Goal: Transaction & Acquisition: Subscribe to service/newsletter

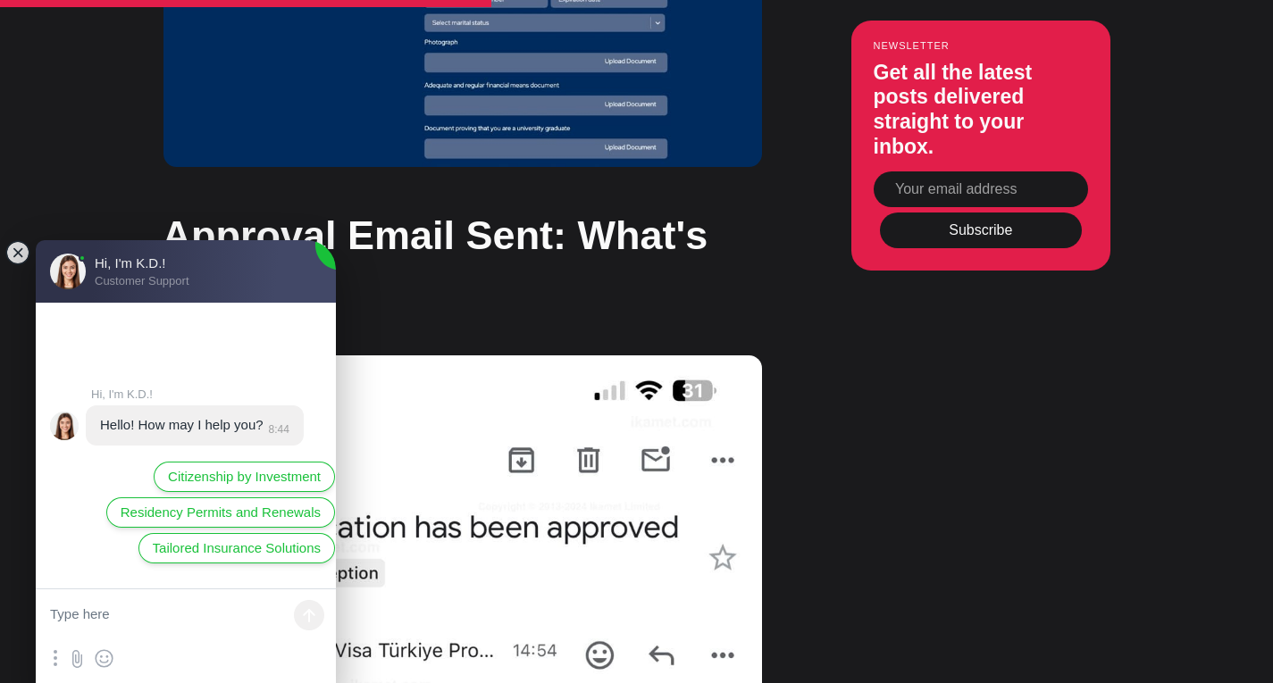
scroll to position [5960, 0]
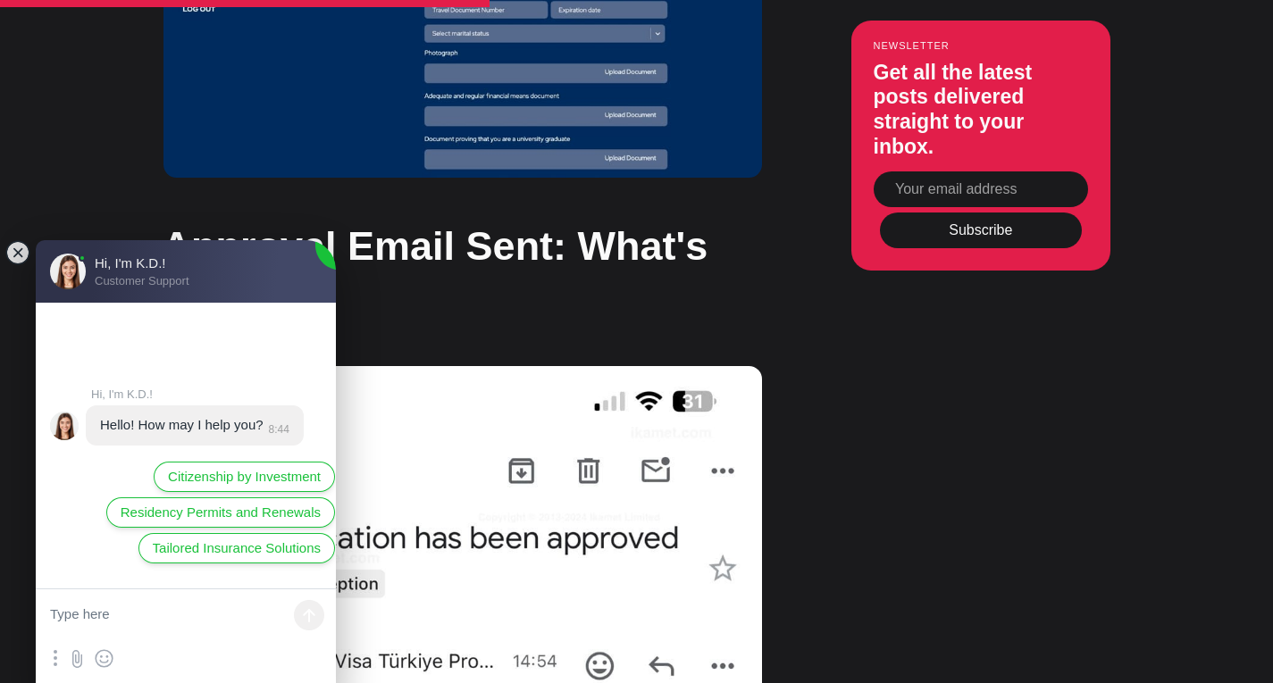
drag, startPoint x: 1278, startPoint y: 23, endPoint x: 1285, endPoint y: 274, distance: 251.1
type textarea "hi"
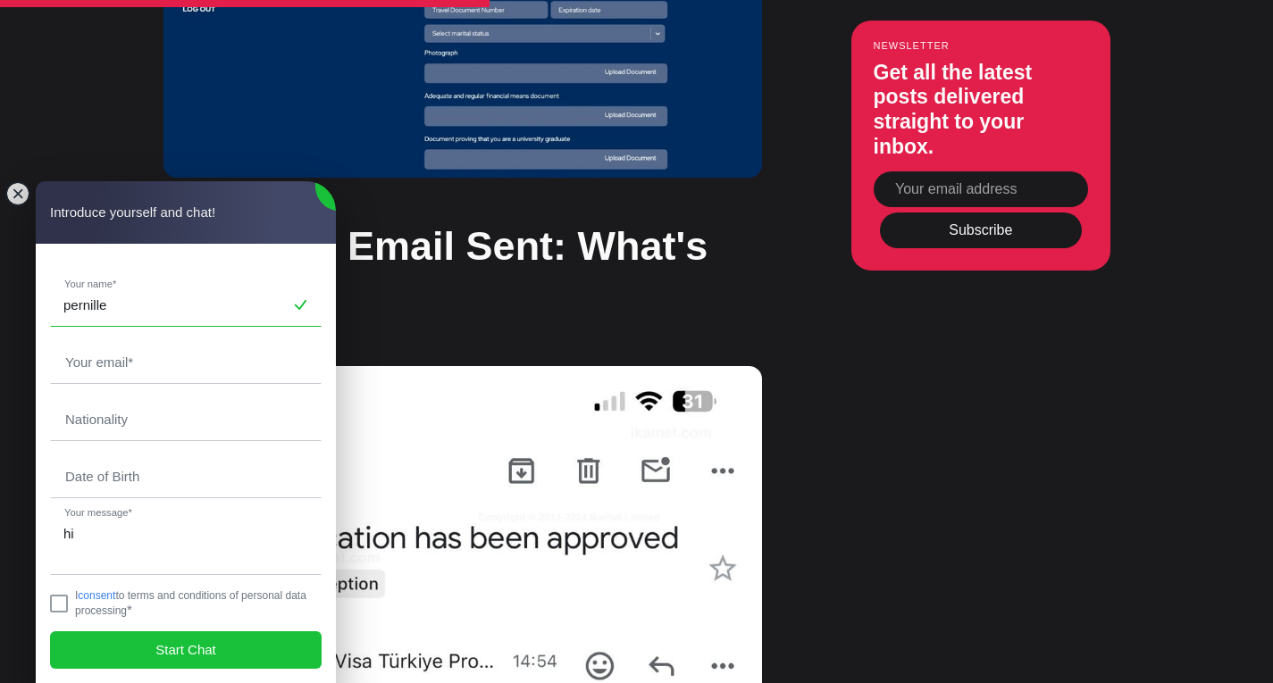
type input "pernille"
type input "[EMAIL_ADDRESS][PERSON_NAME][DOMAIN_NAME]"
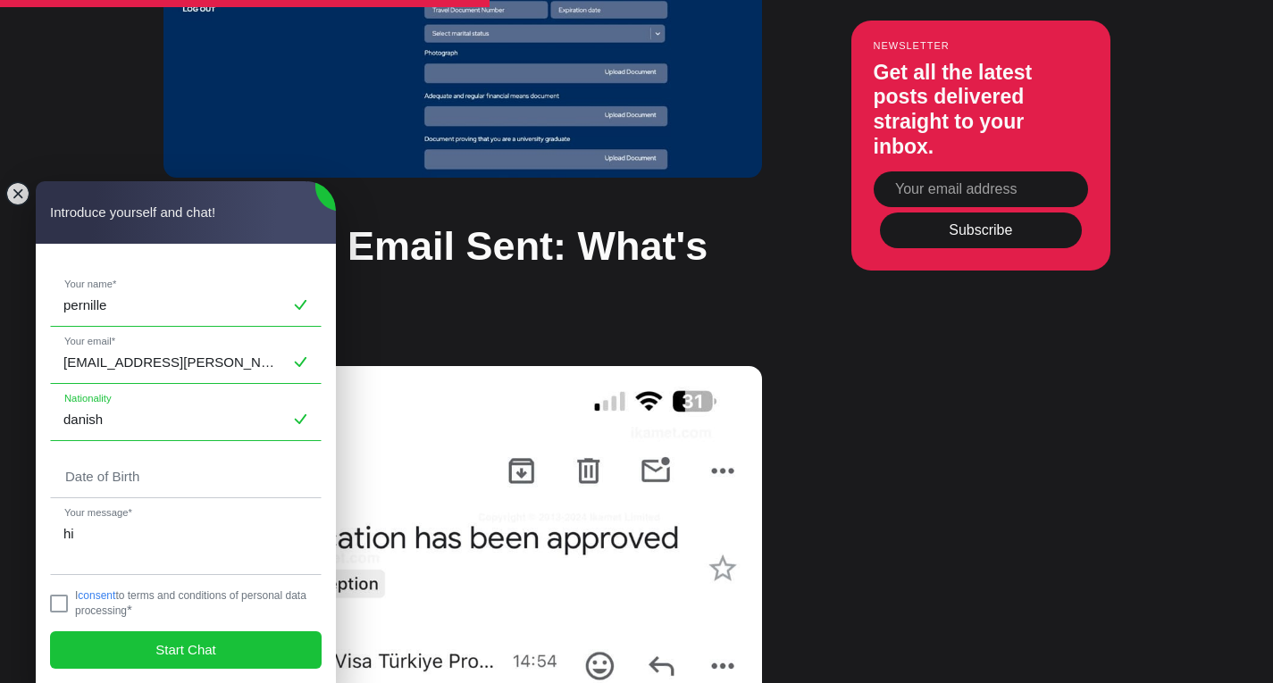
type input "danish"
type input "[DATE]"
click at [215, 537] on textarea "hi" at bounding box center [186, 544] width 270 height 61
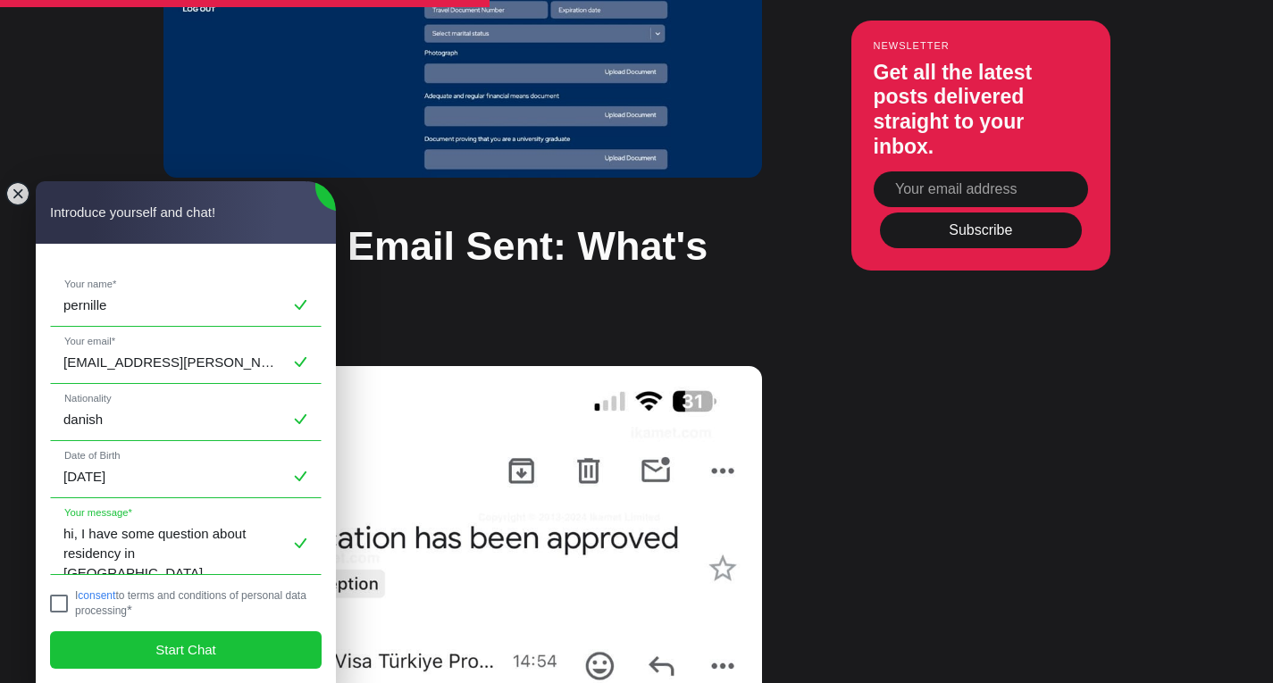
type textarea "hi, I have some question about residency in [GEOGRAPHIC_DATA]"
click at [67, 604] on jdiv at bounding box center [59, 604] width 18 height 18
click at [160, 642] on span "Start Chat" at bounding box center [185, 650] width 61 height 20
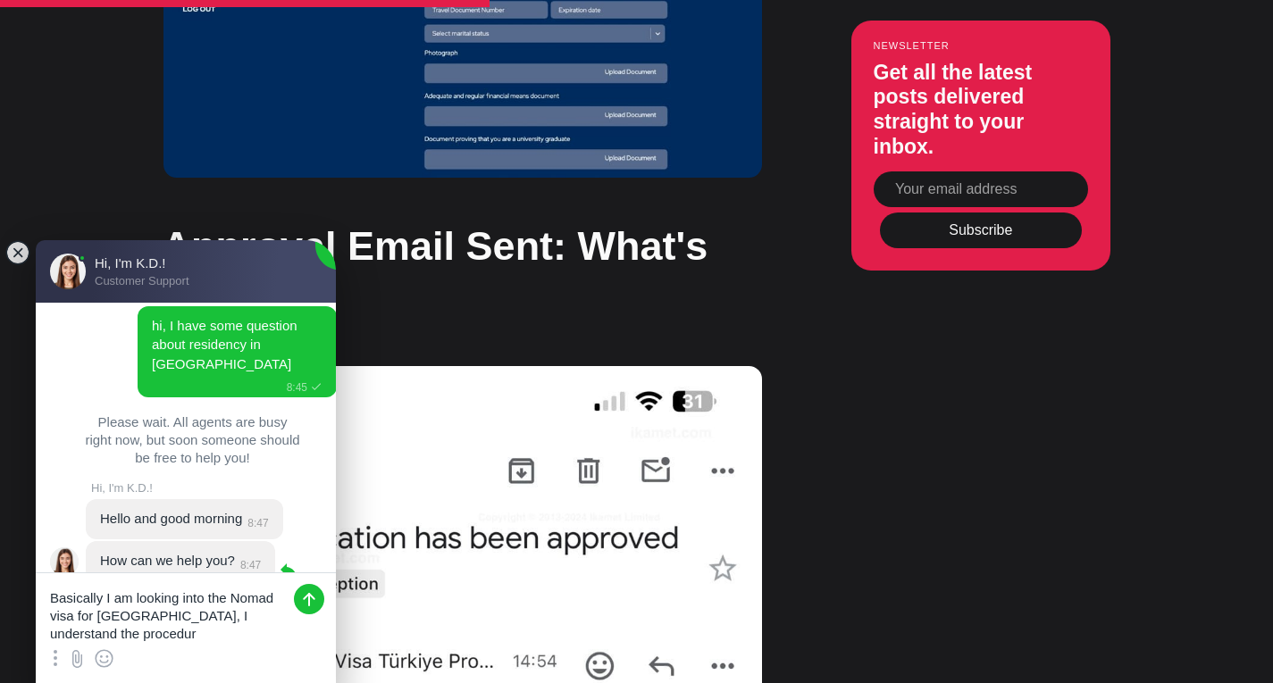
scroll to position [0, 0]
type textarea "Basically I am looking into the Nomad visa for [GEOGRAPHIC_DATA], I understand …"
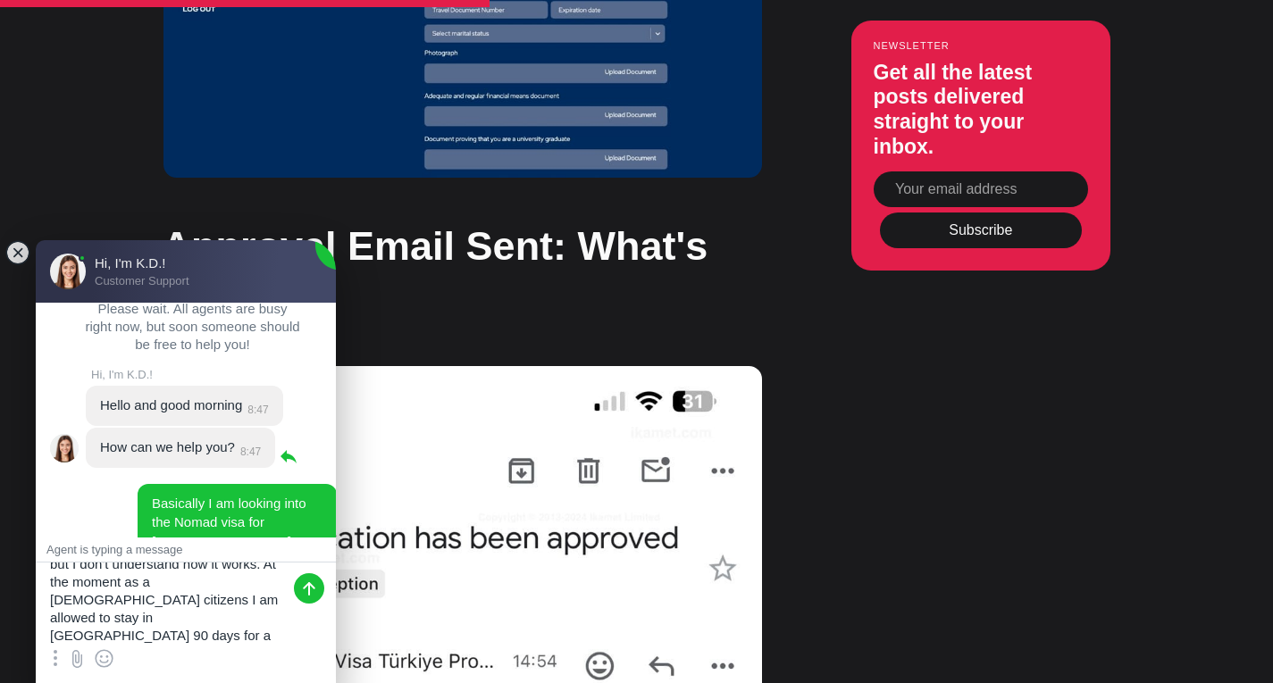
scroll to position [7, 0]
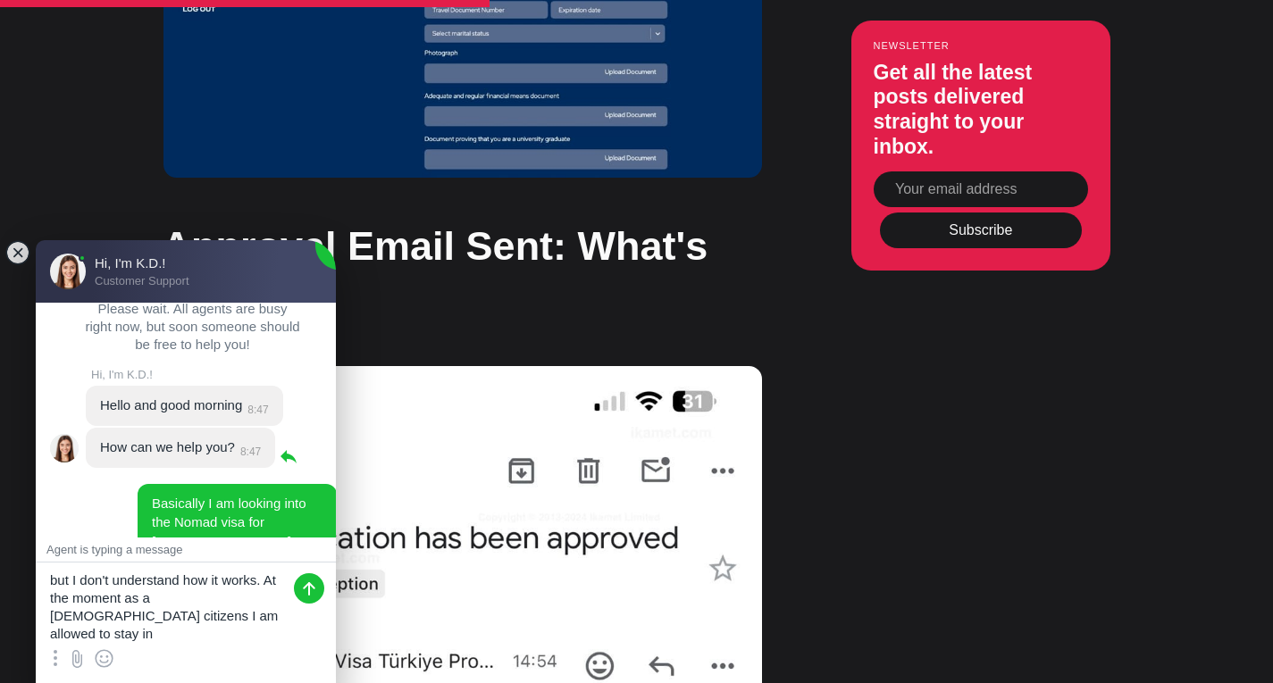
type textarea "but I don't understand how it works. At the moment as a [DEMOGRAPHIC_DATA] citi…"
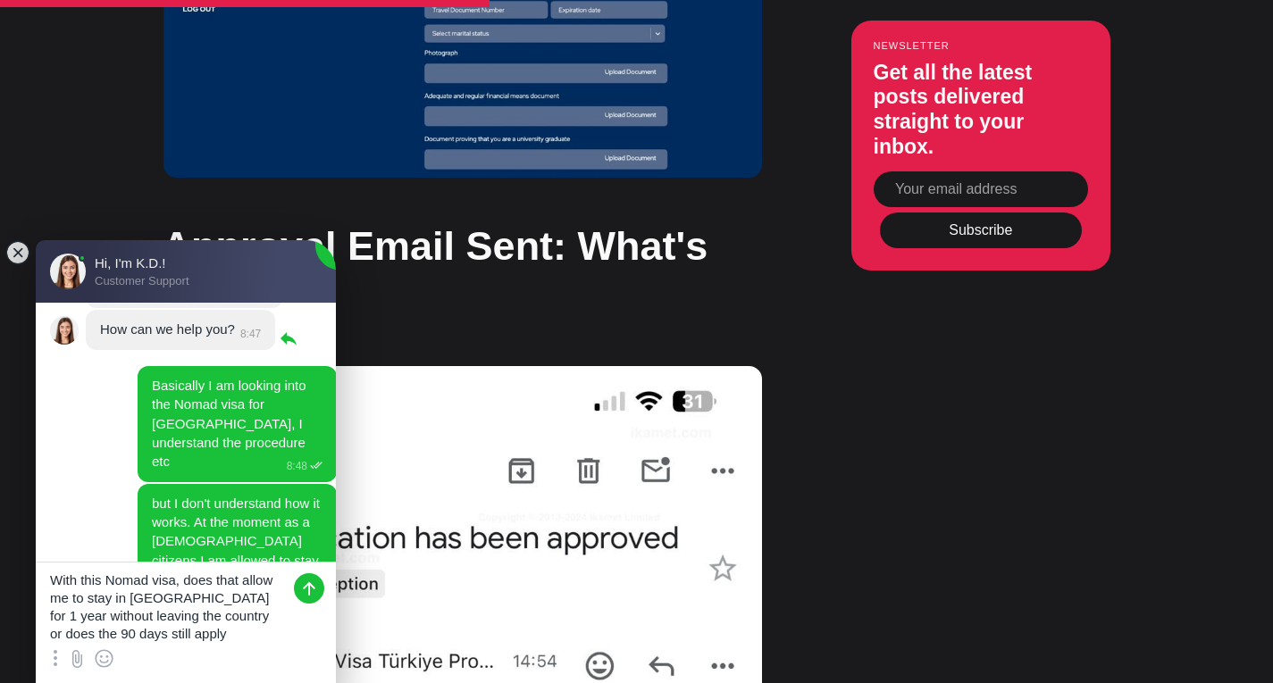
type textarea "With this Nomad visa, does that allow me to stay in [GEOGRAPHIC_DATA] for 1 yea…"
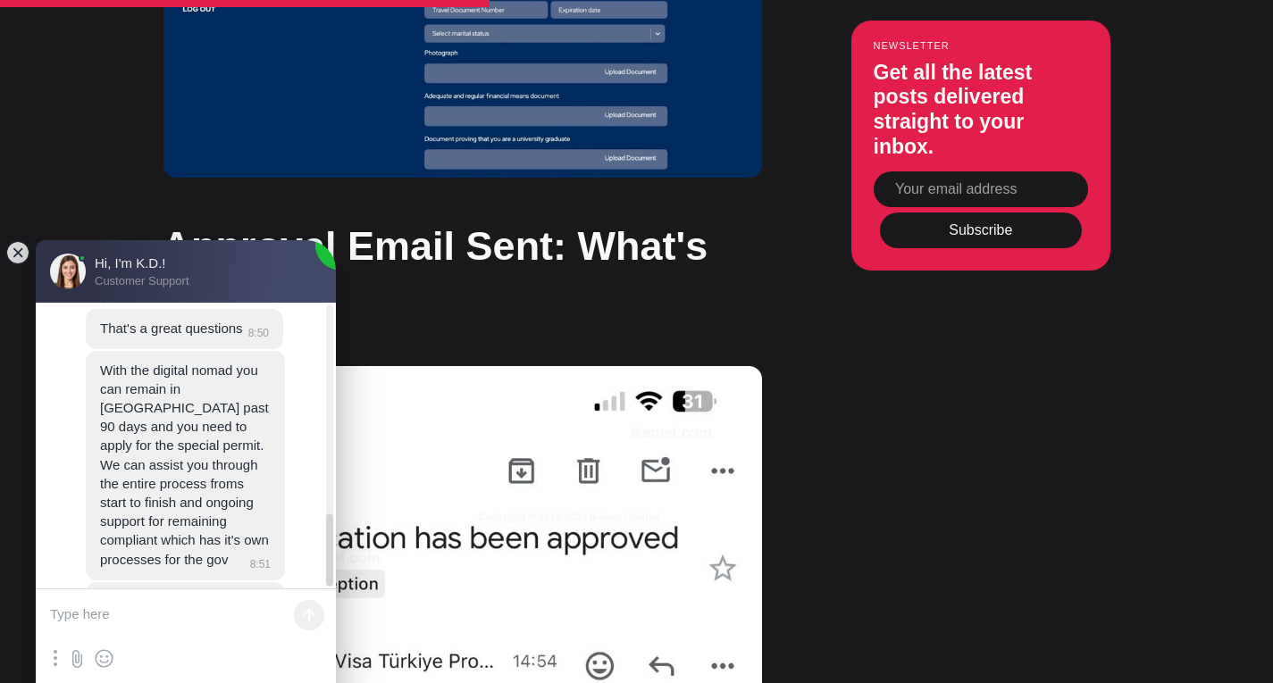
scroll to position [839, 0]
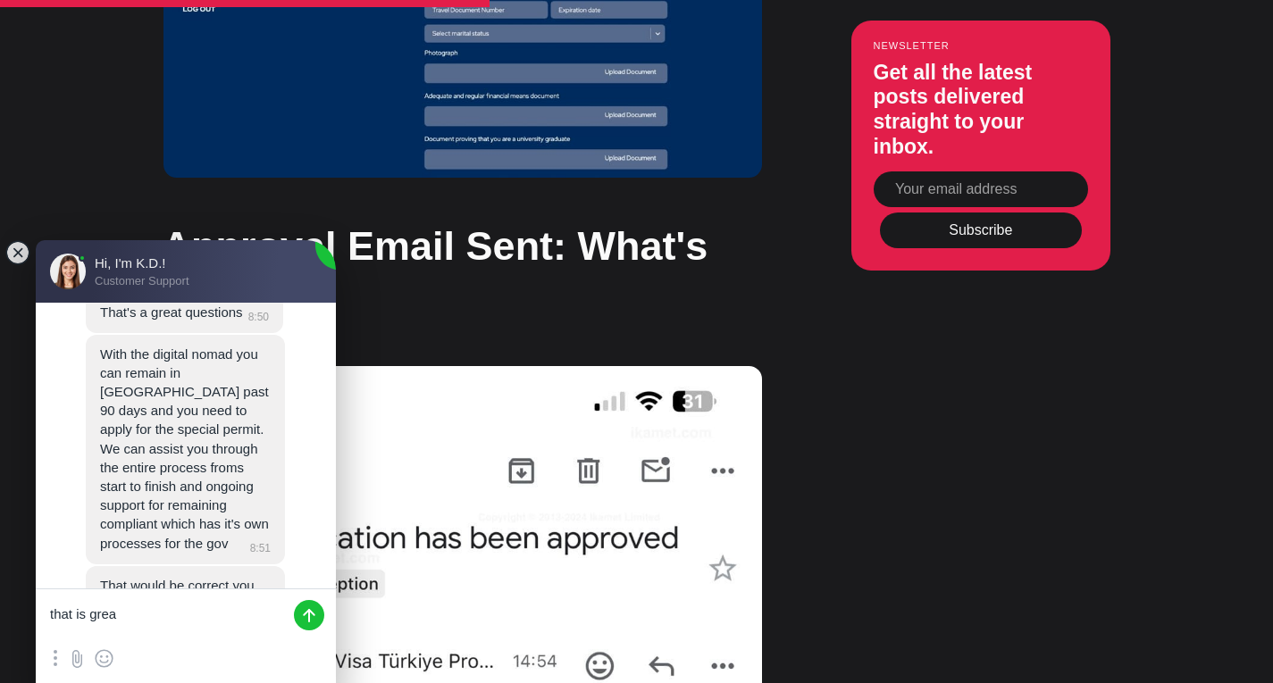
type textarea "that is great"
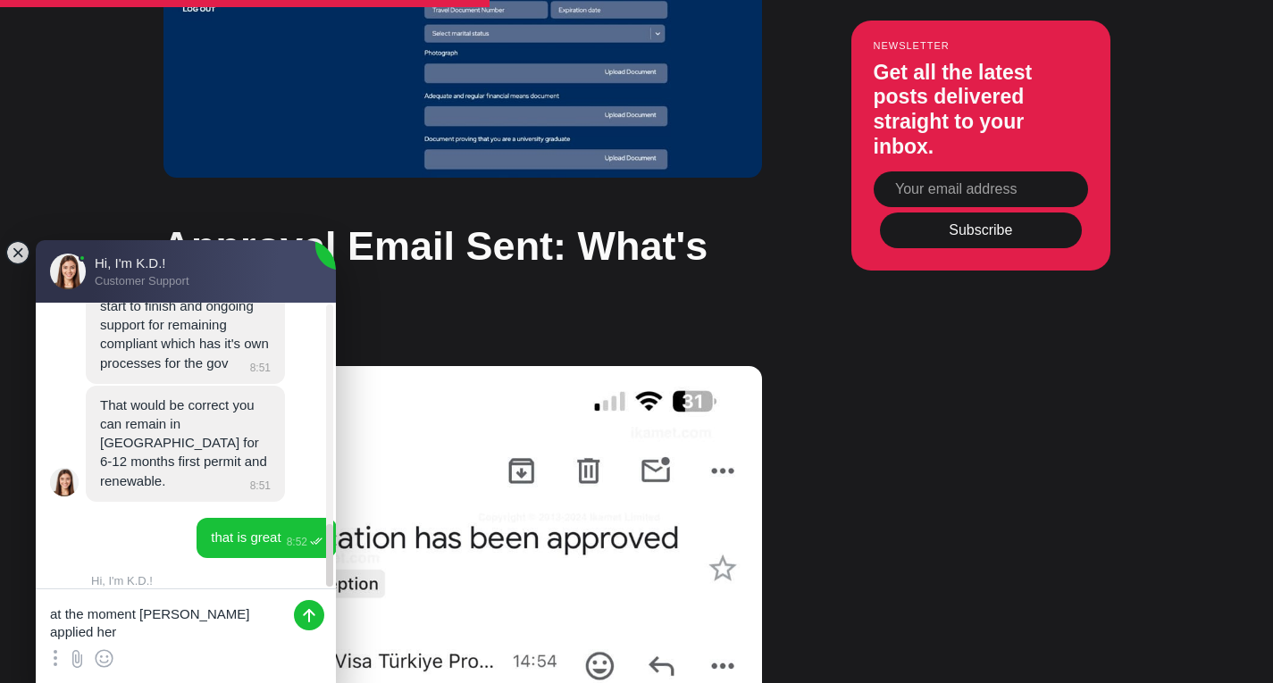
type textarea "at the moment Ihave applied here"
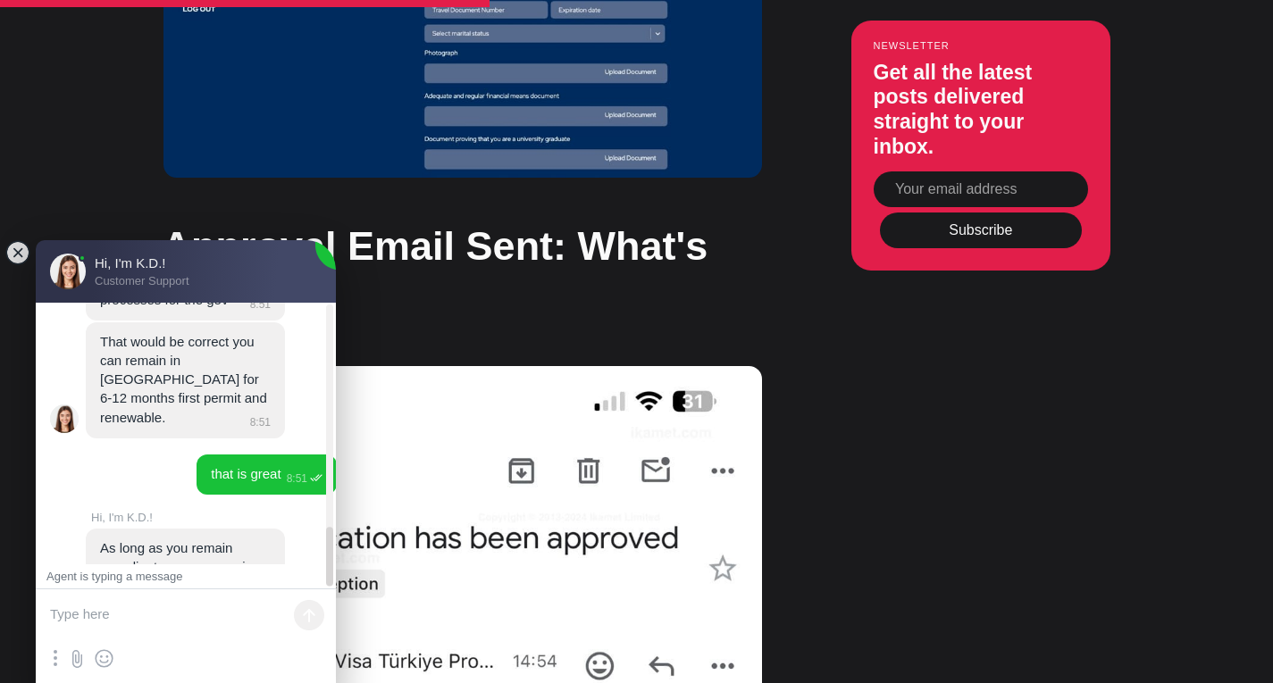
scroll to position [1097, 0]
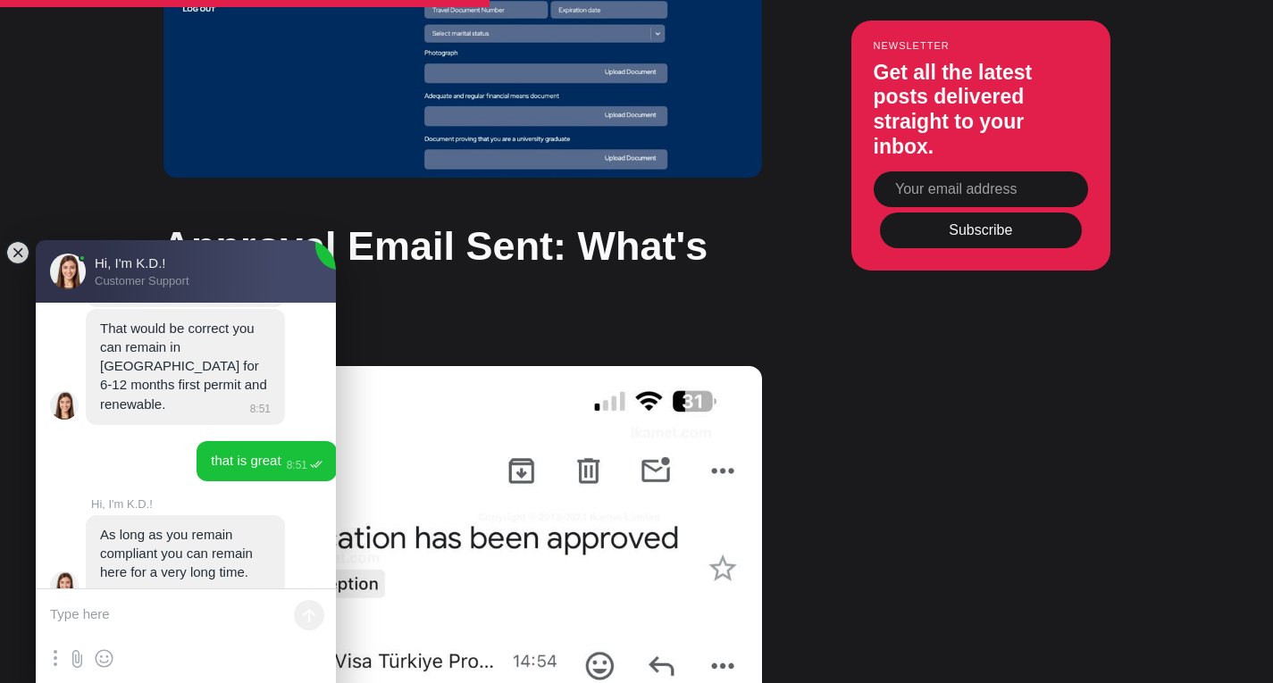
paste textarea "[URL][DOMAIN_NAME]"
type textarea "[URL][DOMAIN_NAME]"
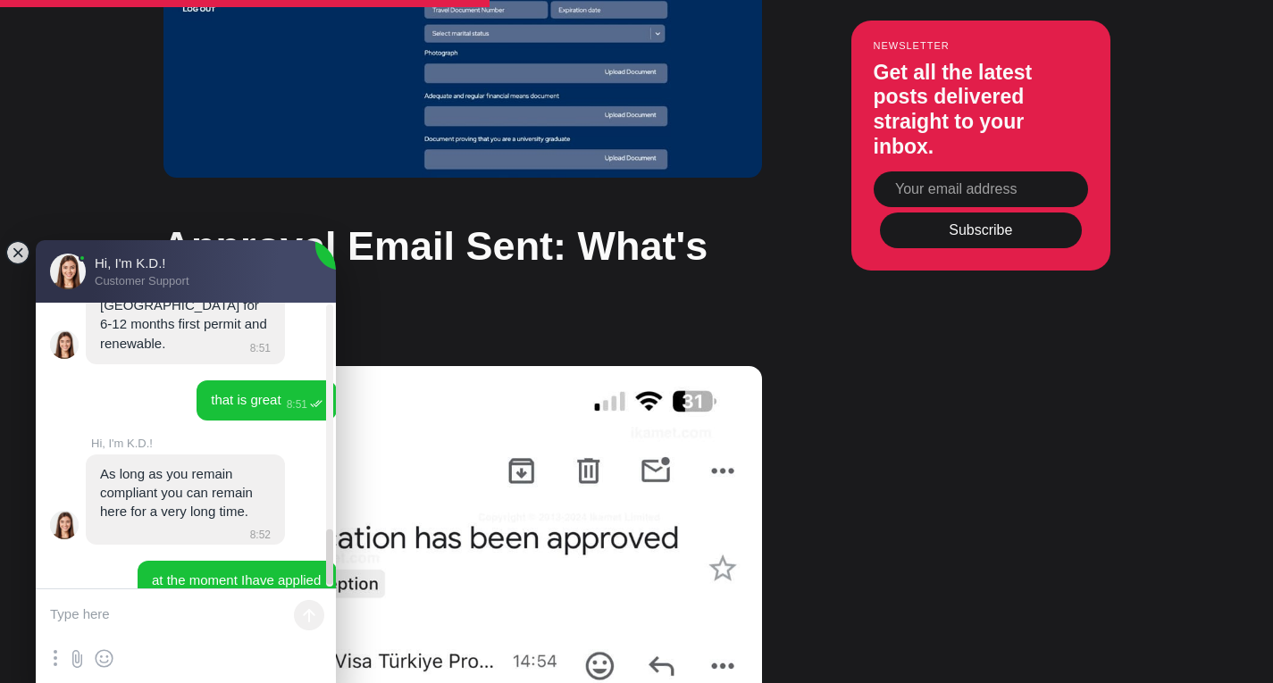
scroll to position [1170, 0]
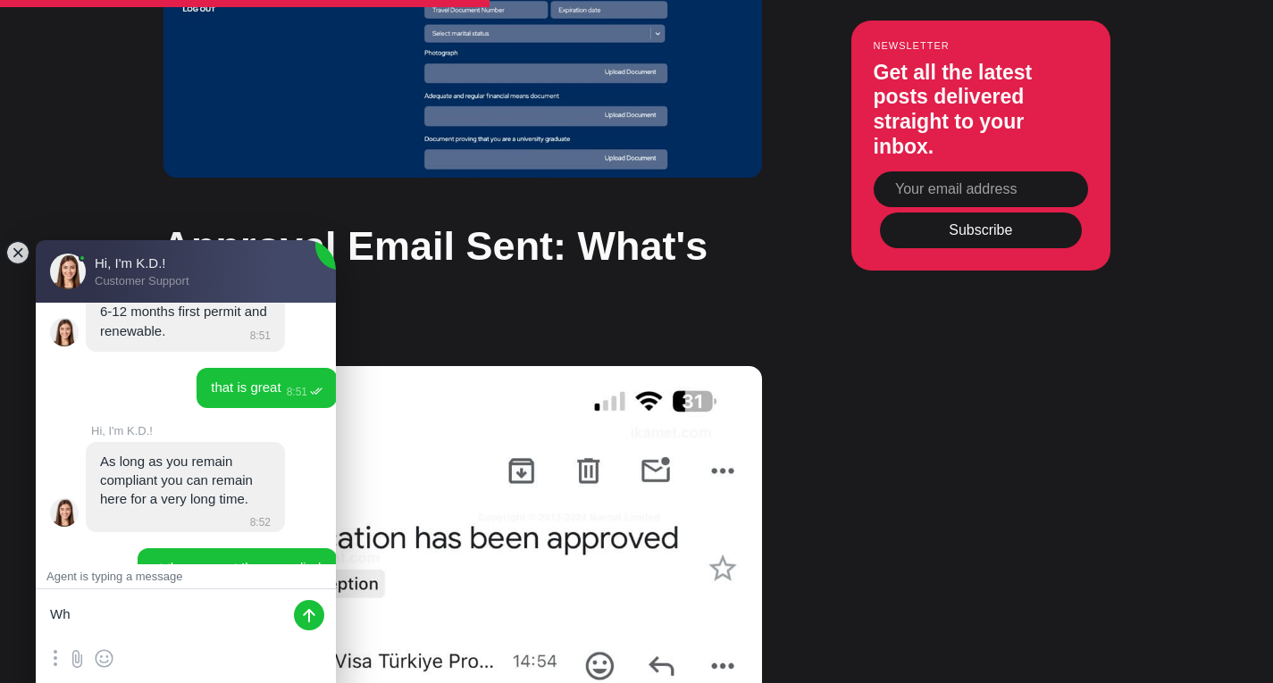
type textarea "W"
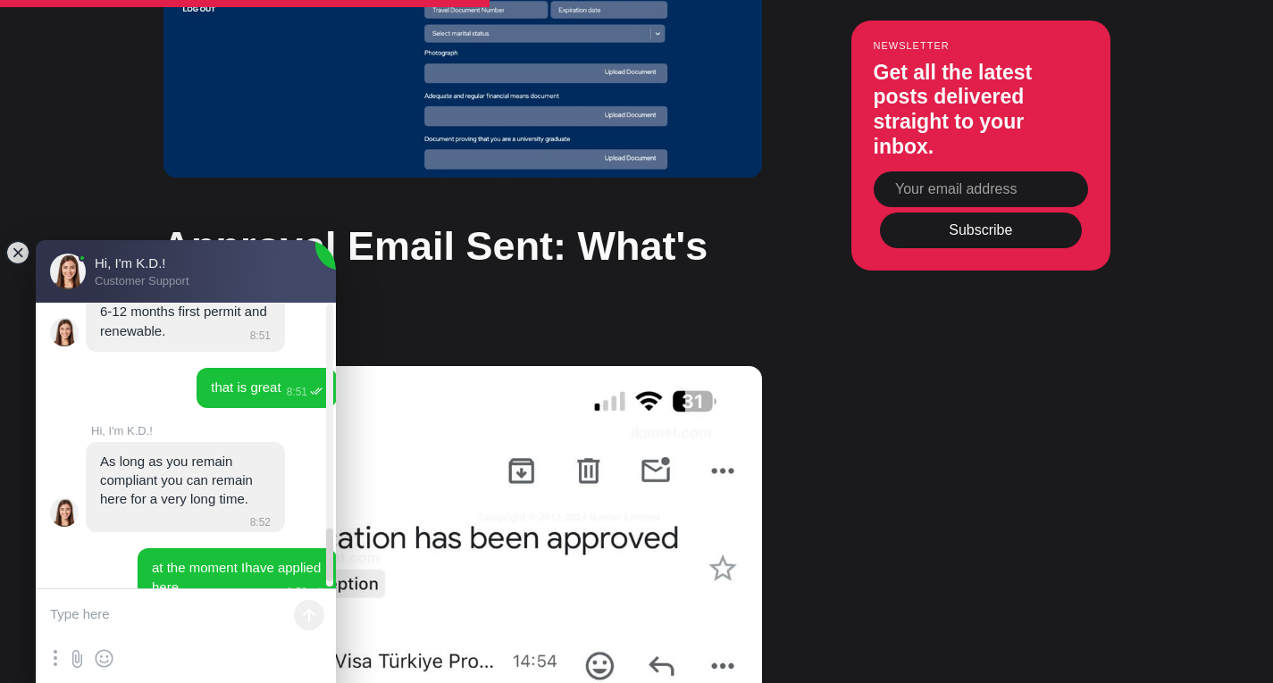
scroll to position [1245, 0]
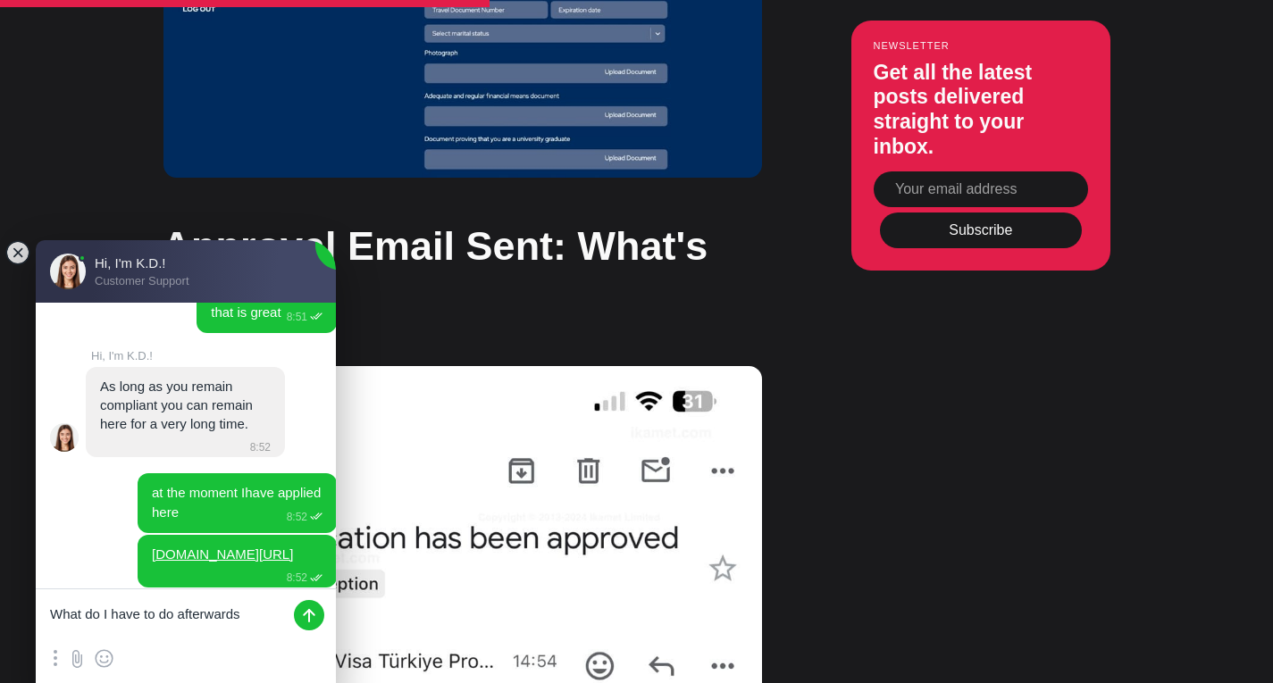
type textarea "What do I have to do afterwards?"
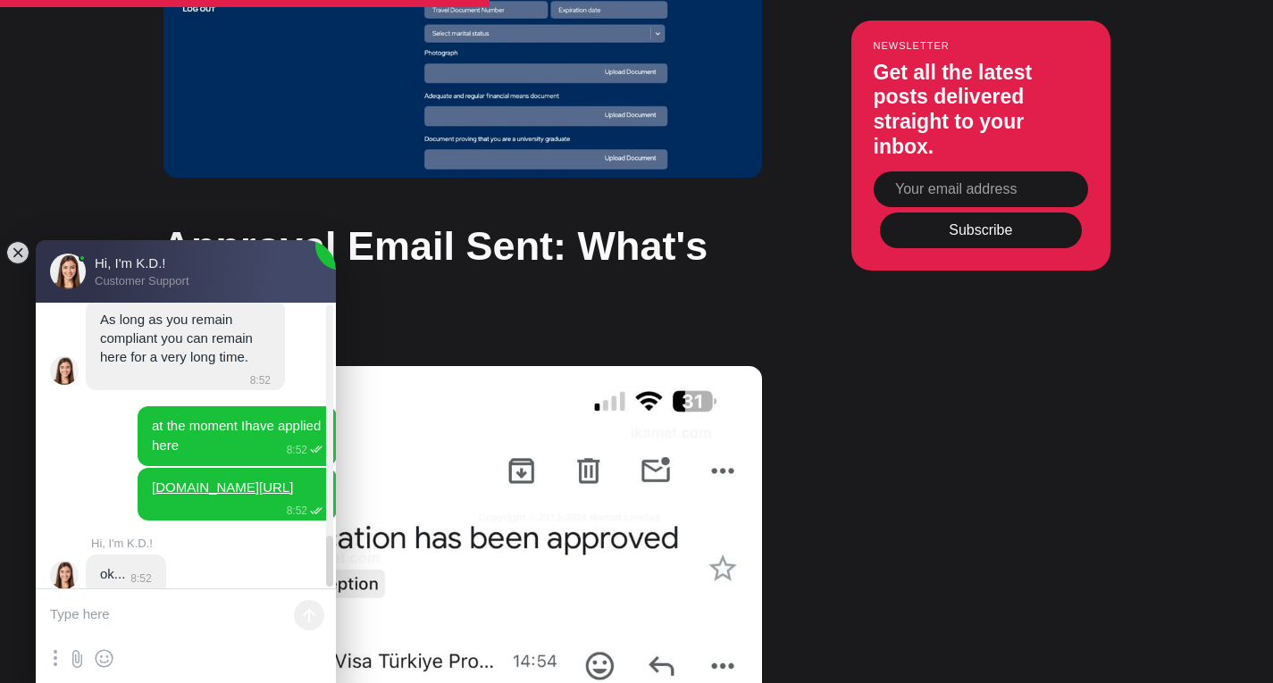
scroll to position [1320, 0]
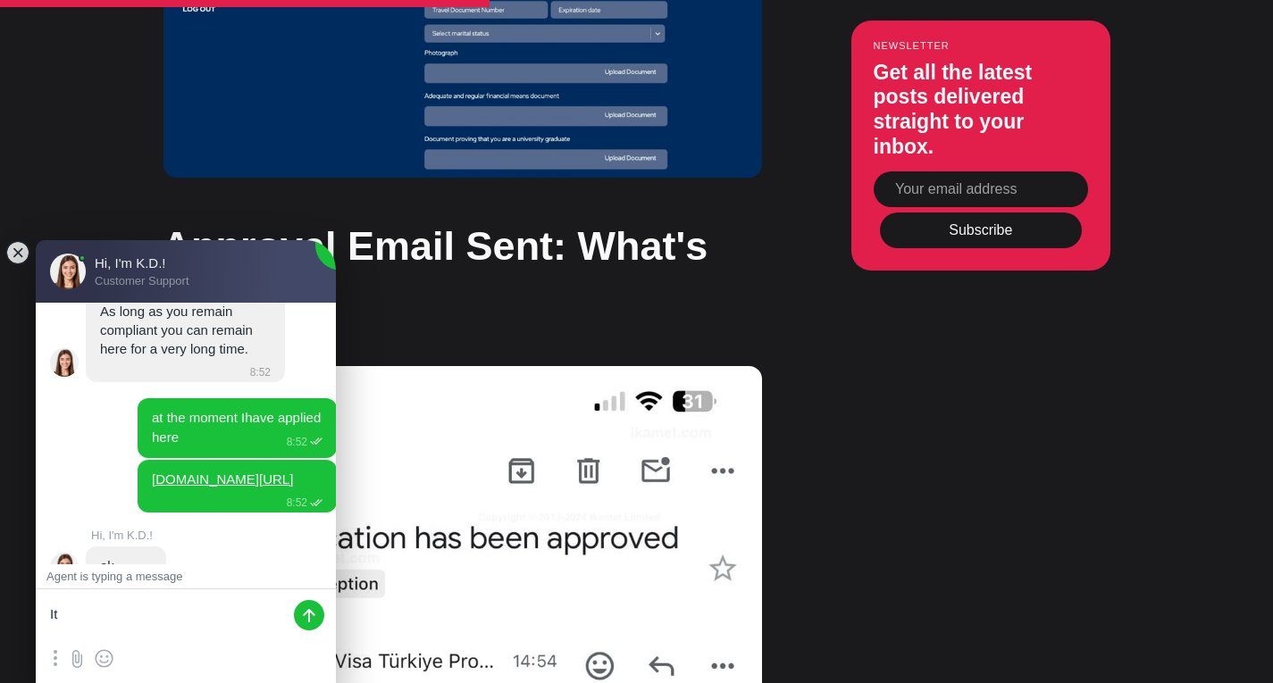
type textarea "I"
type textarea "it would be great if you could assist me yes"
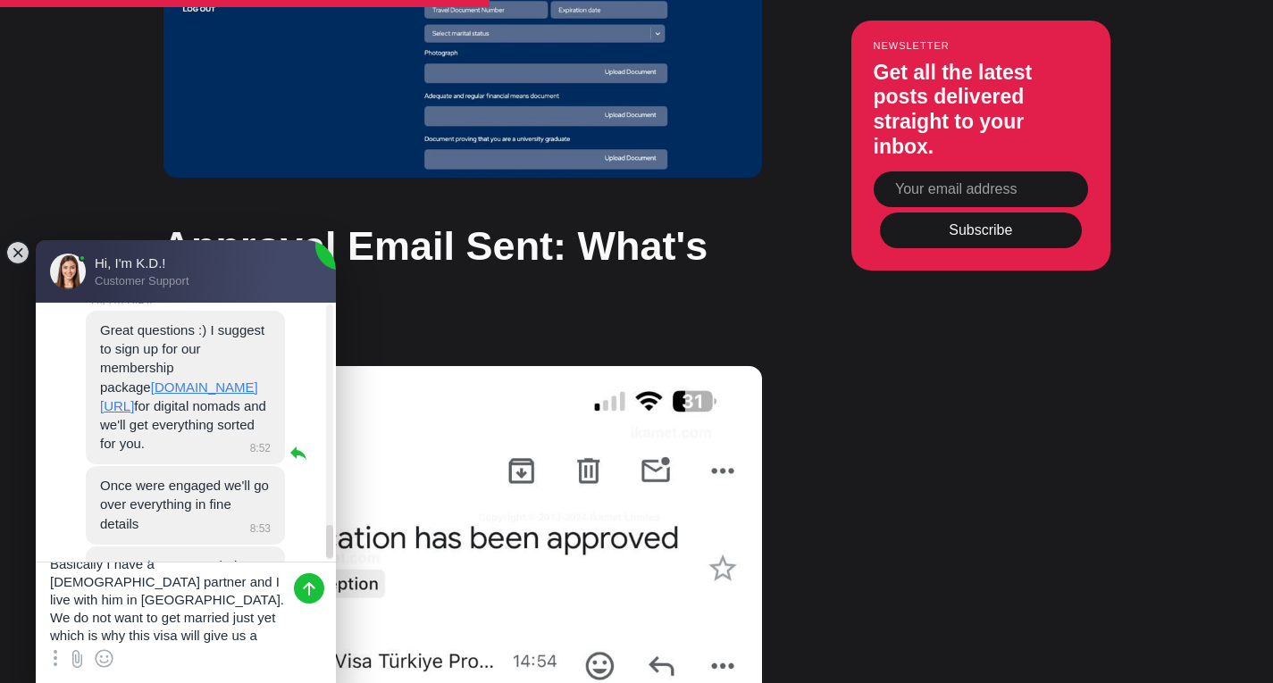
scroll to position [1769, 0]
type textarea "Basically I have a [DEMOGRAPHIC_DATA] partner and I live with him in [GEOGRAPHI…"
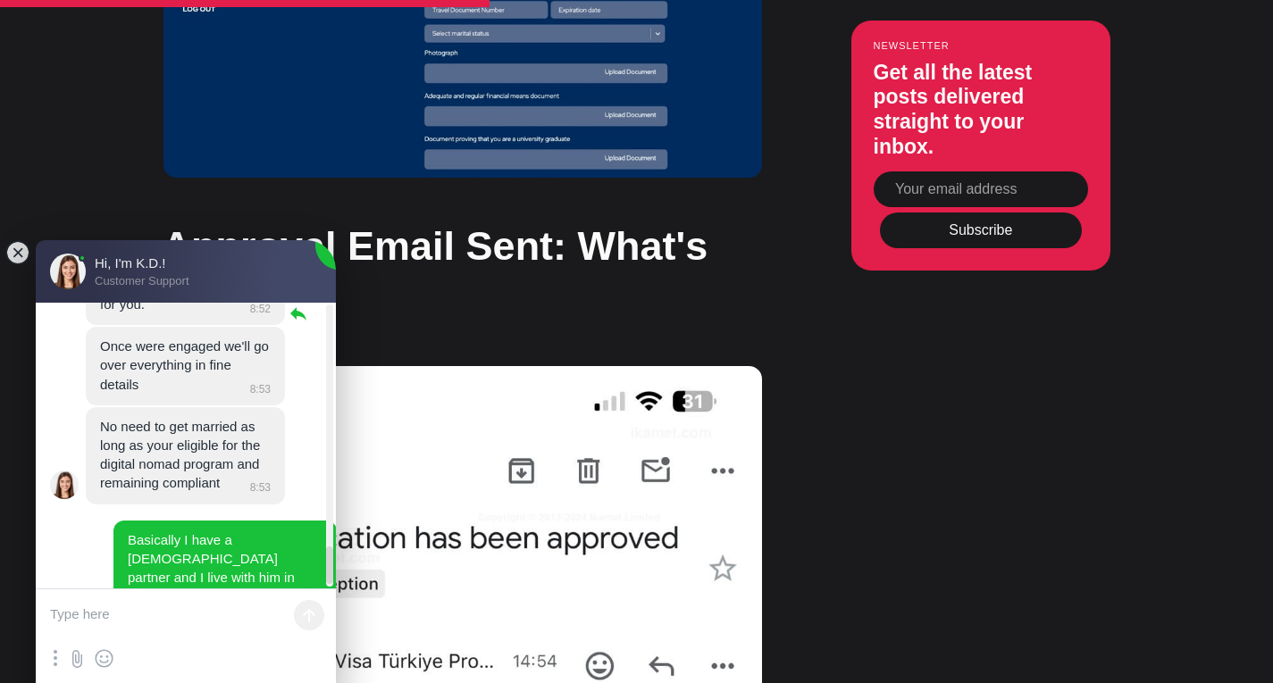
scroll to position [1912, 0]
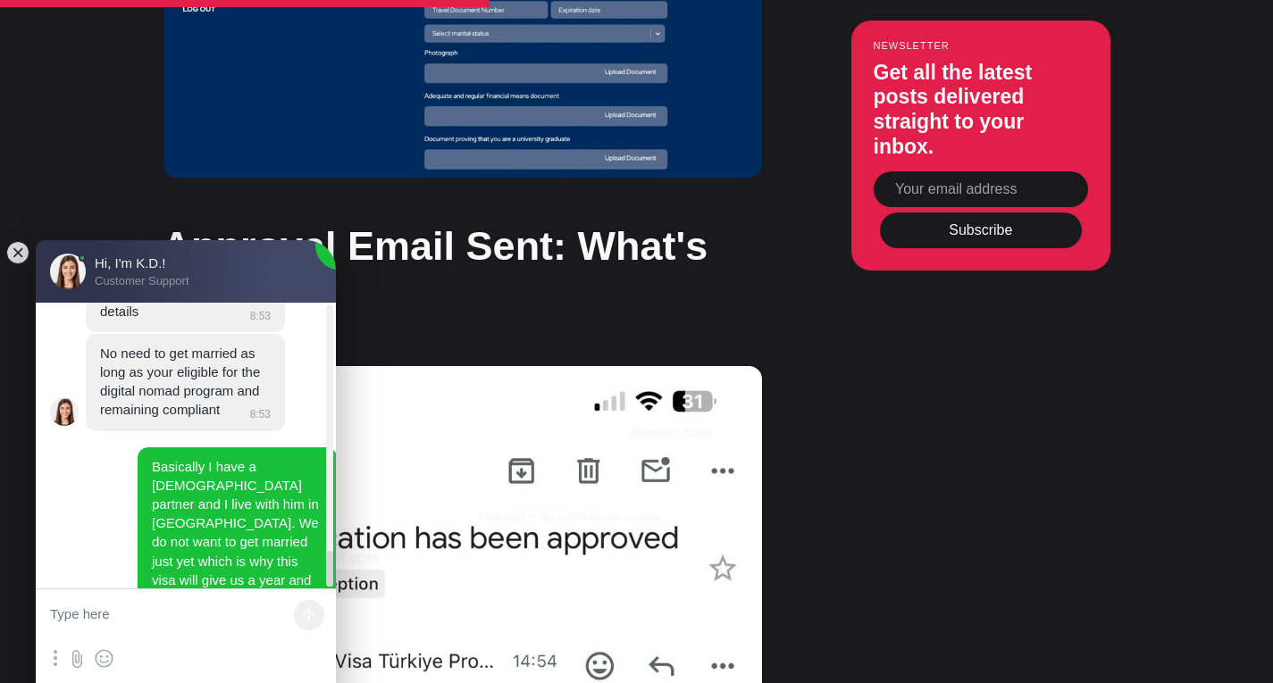
scroll to position [1987, 0]
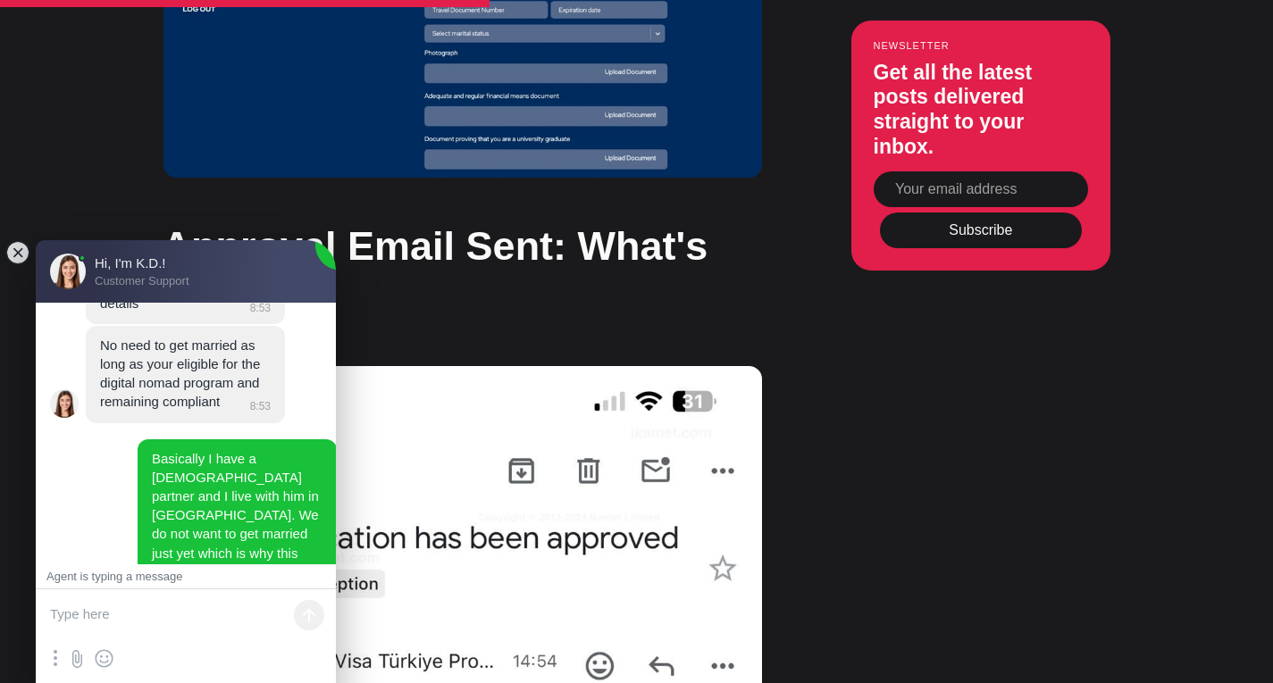
click at [136, 622] on textarea at bounding box center [186, 616] width 300 height 54
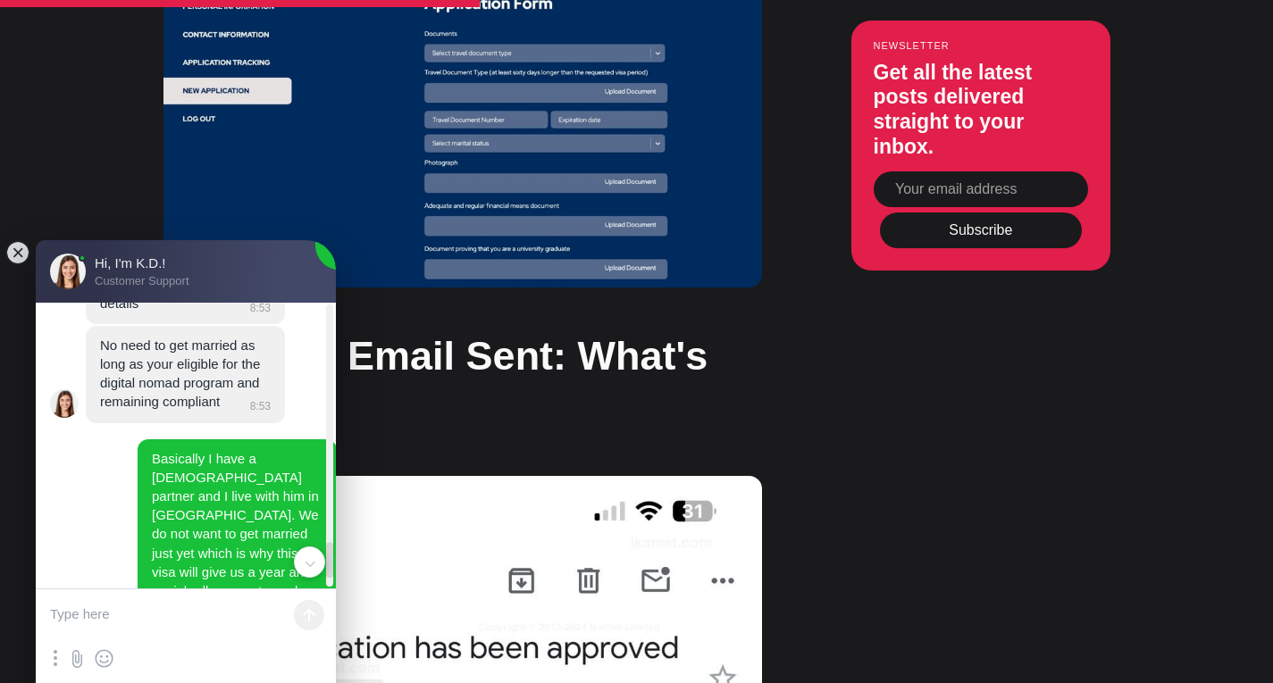
scroll to position [2000, 0]
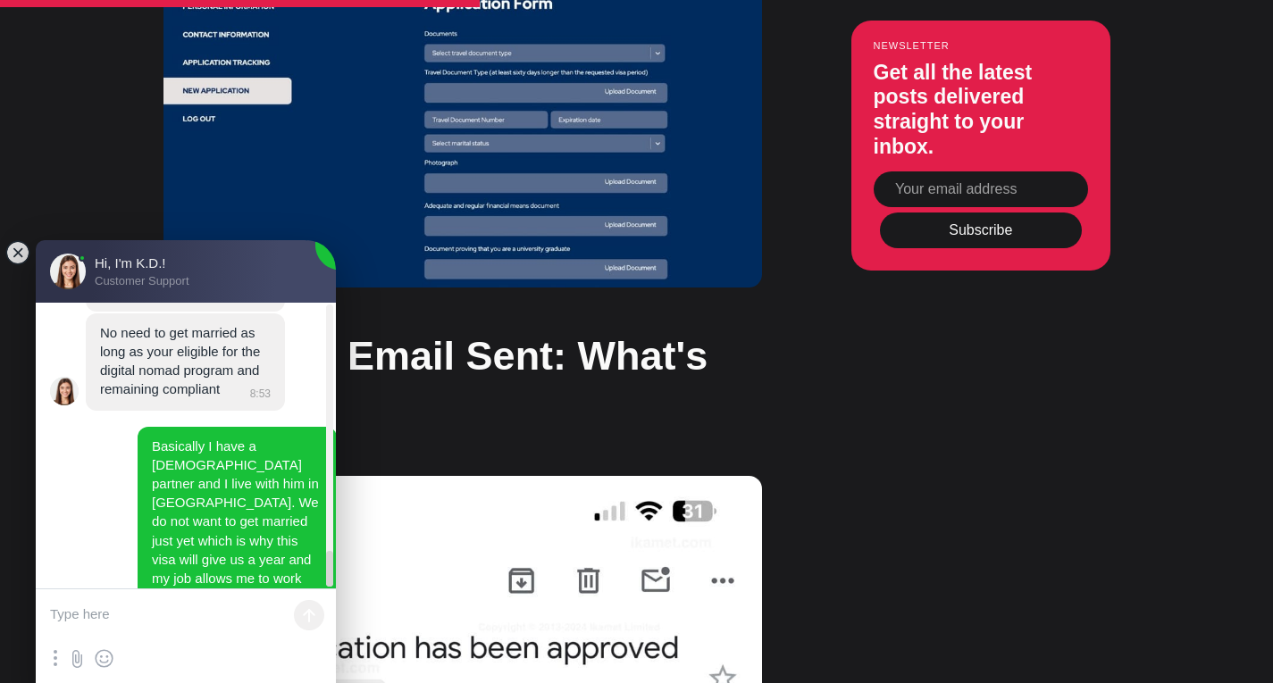
drag, startPoint x: 329, startPoint y: 549, endPoint x: 303, endPoint y: 575, distance: 36.6
click at [314, 571] on jdiv "Hi, I'm K.D.! Hello! How may I help you? 8:44 hi, I have some question about re…" at bounding box center [186, 446] width 300 height 286
click at [138, 612] on textarea at bounding box center [186, 616] width 300 height 54
type textarea "so what do I do now?"
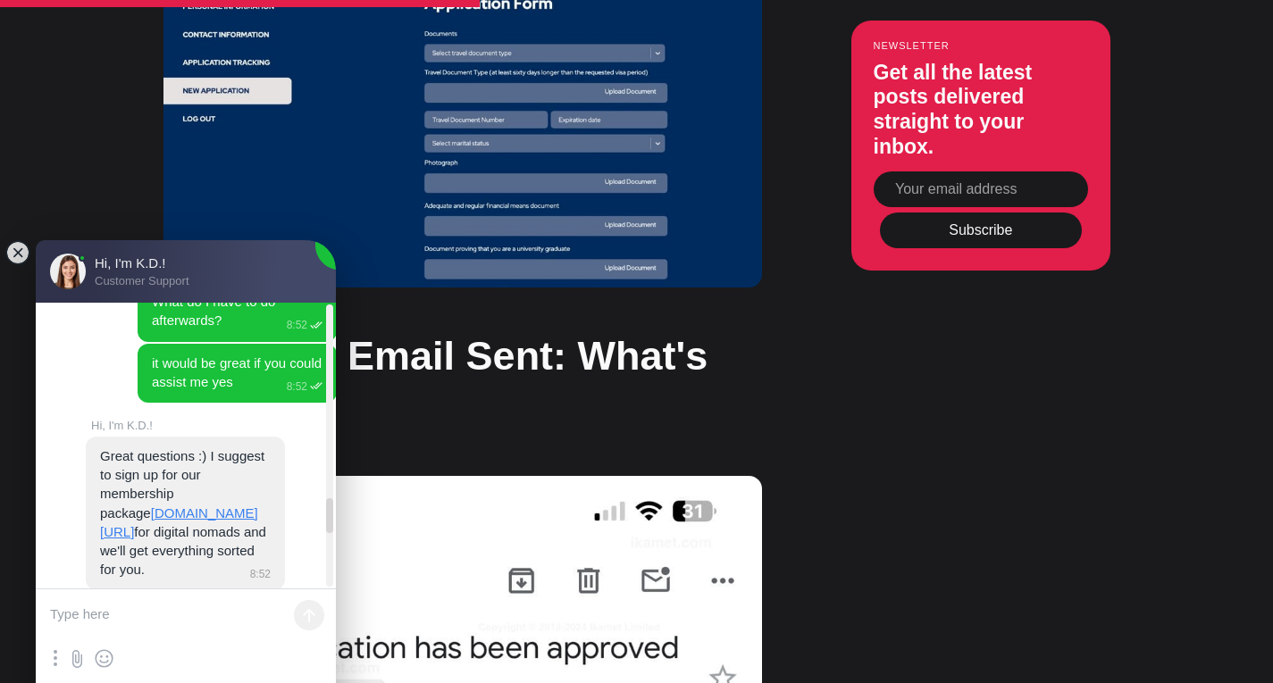
scroll to position [1596, 0]
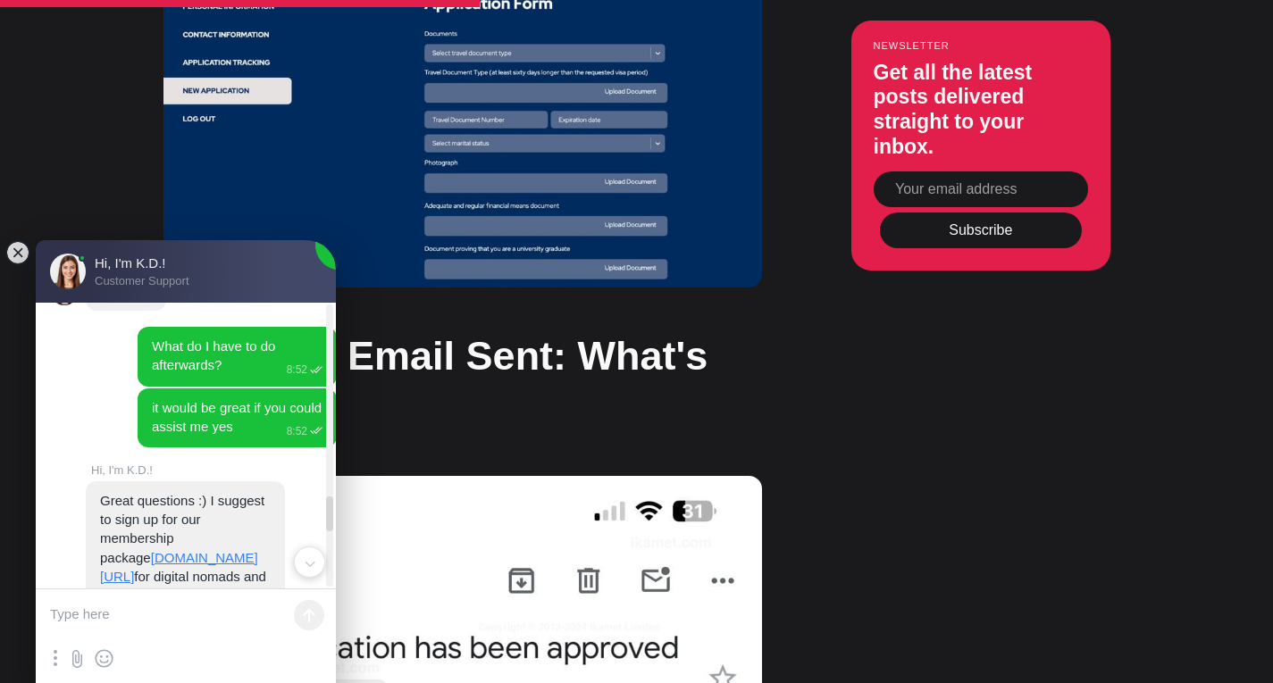
drag, startPoint x: 330, startPoint y: 560, endPoint x: 327, endPoint y: 505, distance: 55.4
click at [327, 505] on jdiv at bounding box center [329, 514] width 7 height 35
click at [176, 550] on link "[DOMAIN_NAME][URL]" at bounding box center [179, 567] width 158 height 34
drag, startPoint x: 333, startPoint y: 506, endPoint x: 327, endPoint y: 569, distance: 62.8
click at [327, 569] on jdiv "Hi, I'm K.D.! Hello! How may I help you? 8:44 hi, I have some question about re…" at bounding box center [186, 446] width 300 height 286
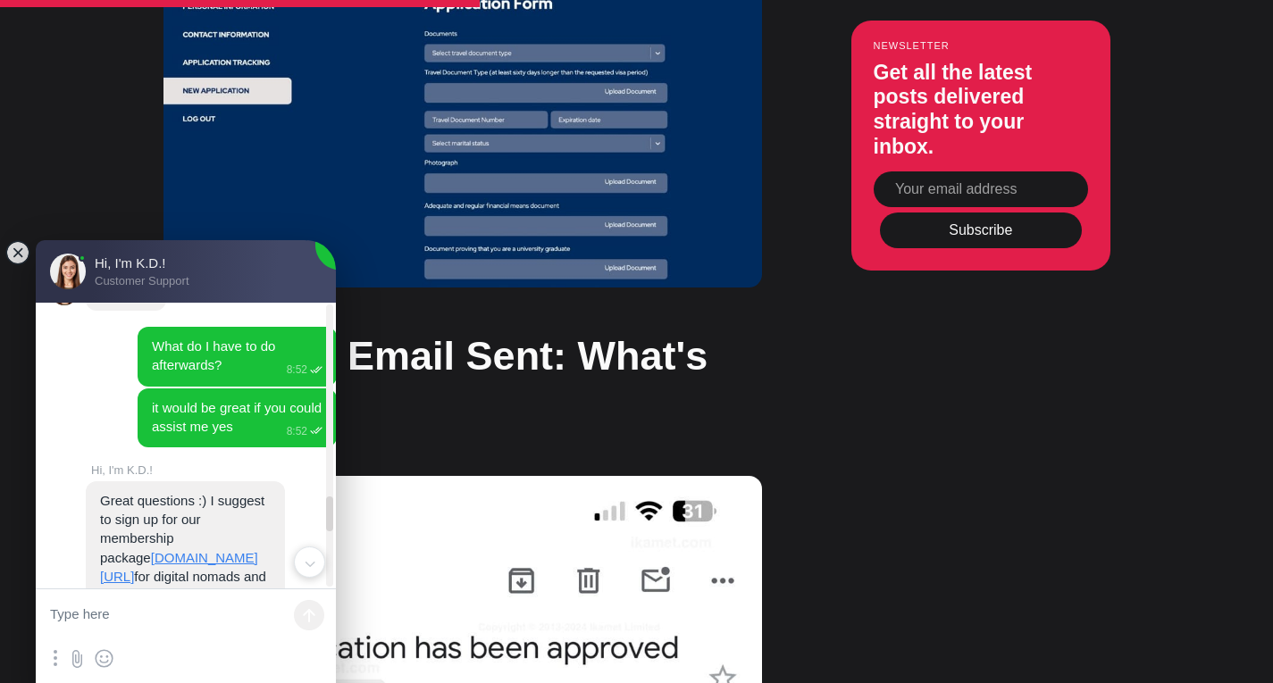
drag, startPoint x: 333, startPoint y: 514, endPoint x: 330, endPoint y: 522, distance: 9.6
click at [330, 522] on jdiv "Hi, I'm K.D.! Hello! How may I help you? 8:44 hi, I have some question about re…" at bounding box center [186, 446] width 300 height 286
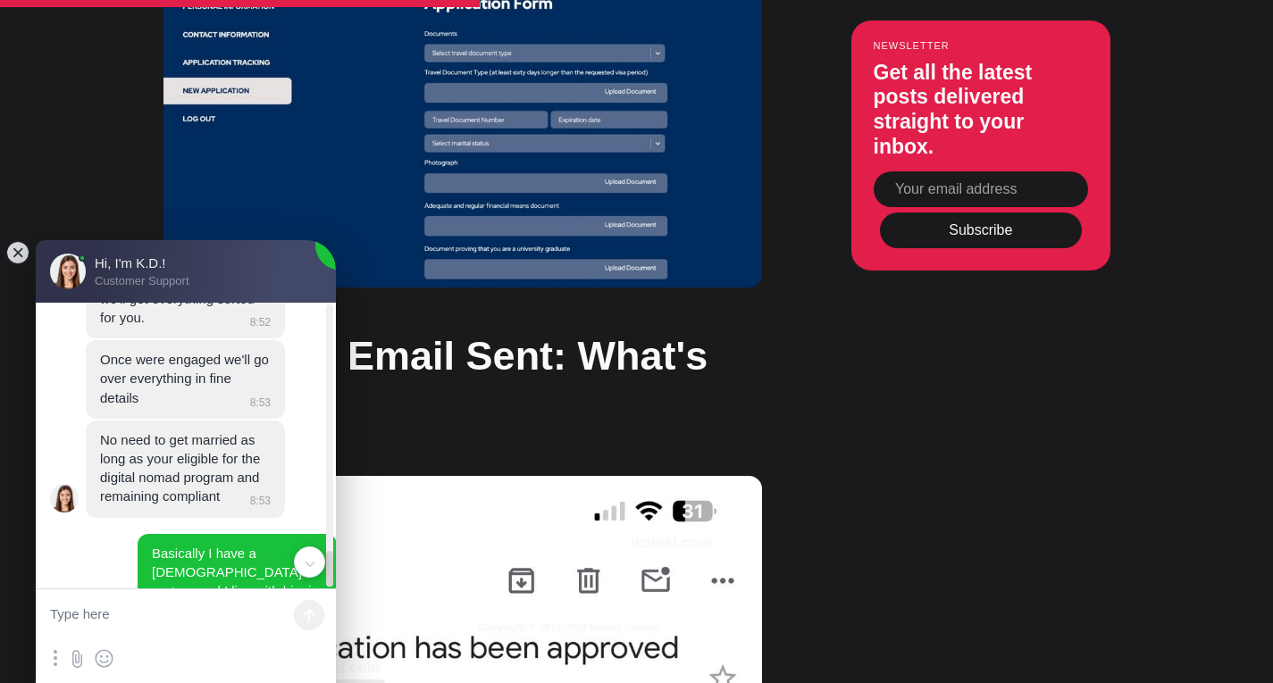
scroll to position [2056, 0]
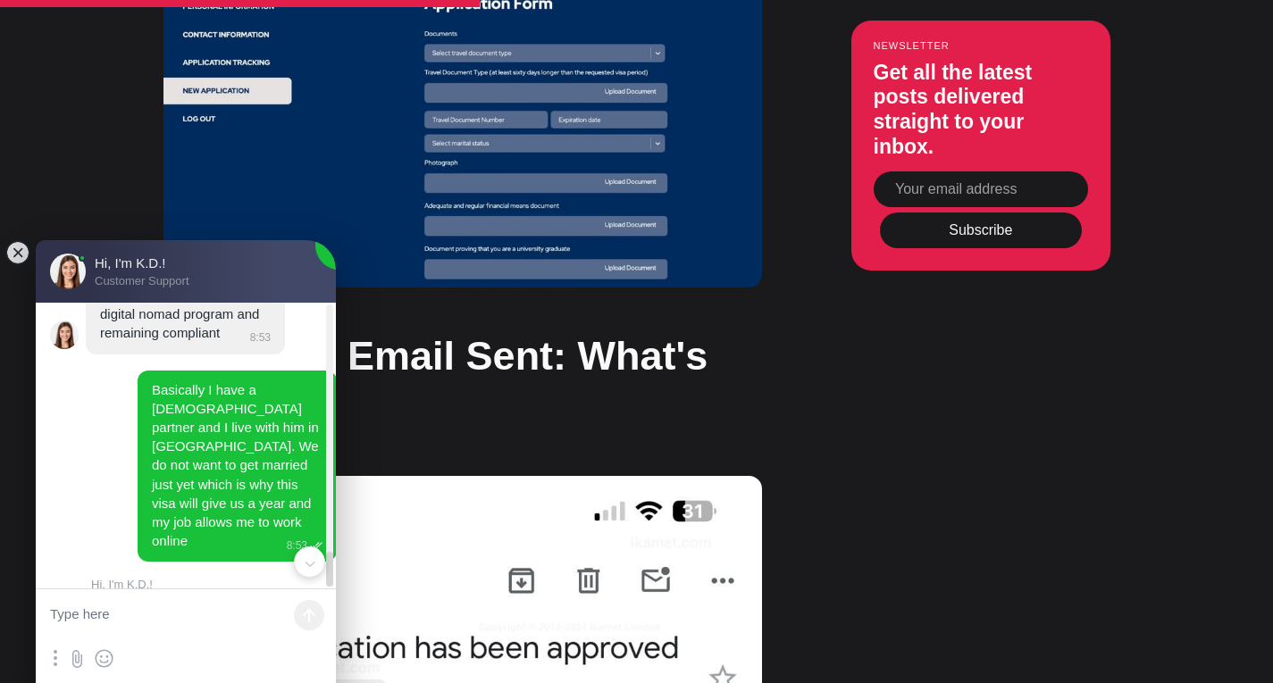
drag, startPoint x: 330, startPoint y: 515, endPoint x: 330, endPoint y: 580, distance: 65.2
click at [330, 580] on jdiv at bounding box center [329, 569] width 7 height 35
click at [144, 614] on textarea at bounding box center [186, 616] width 300 height 54
paste textarea "[URL][DOMAIN_NAME]"
type textarea "[URL][DOMAIN_NAME]"
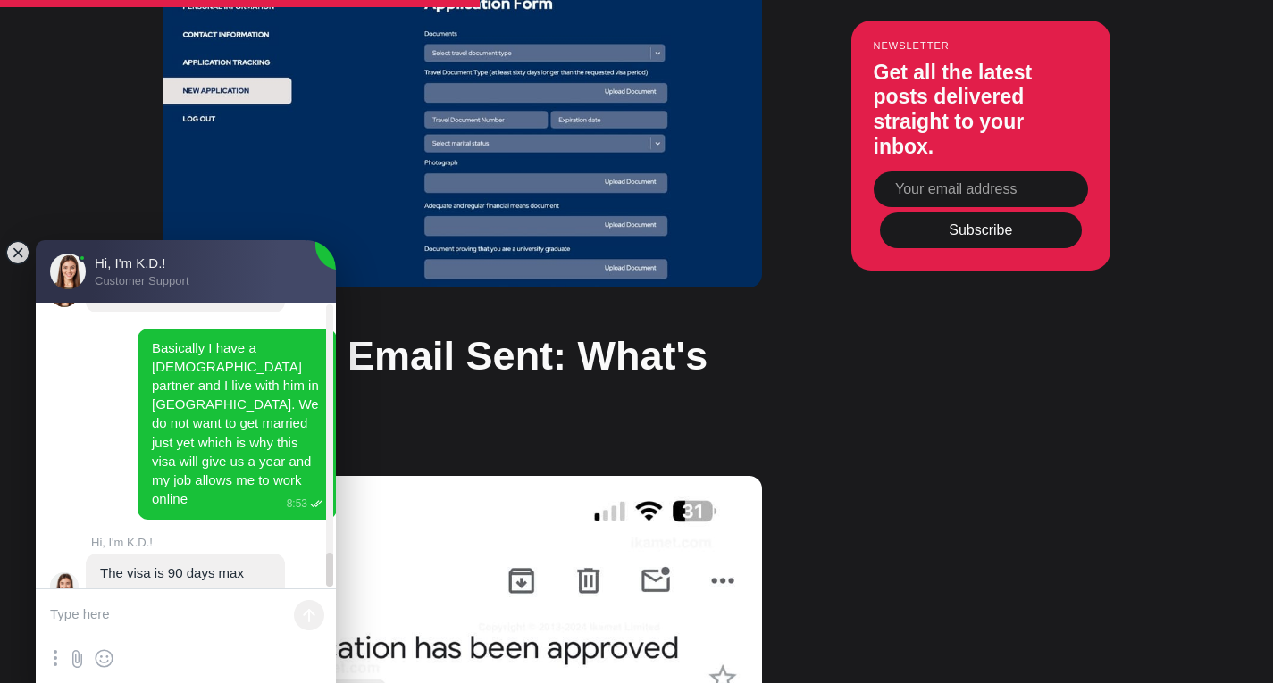
scroll to position [2110, 0]
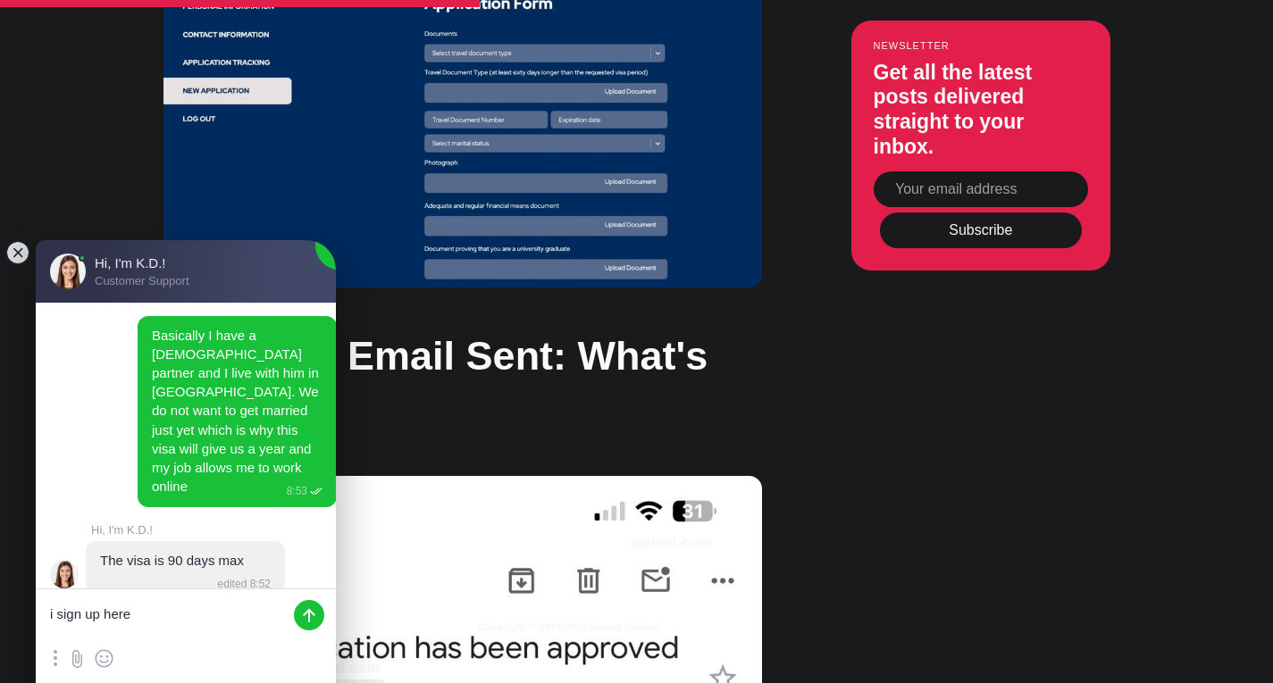
type textarea "i sign up here?"
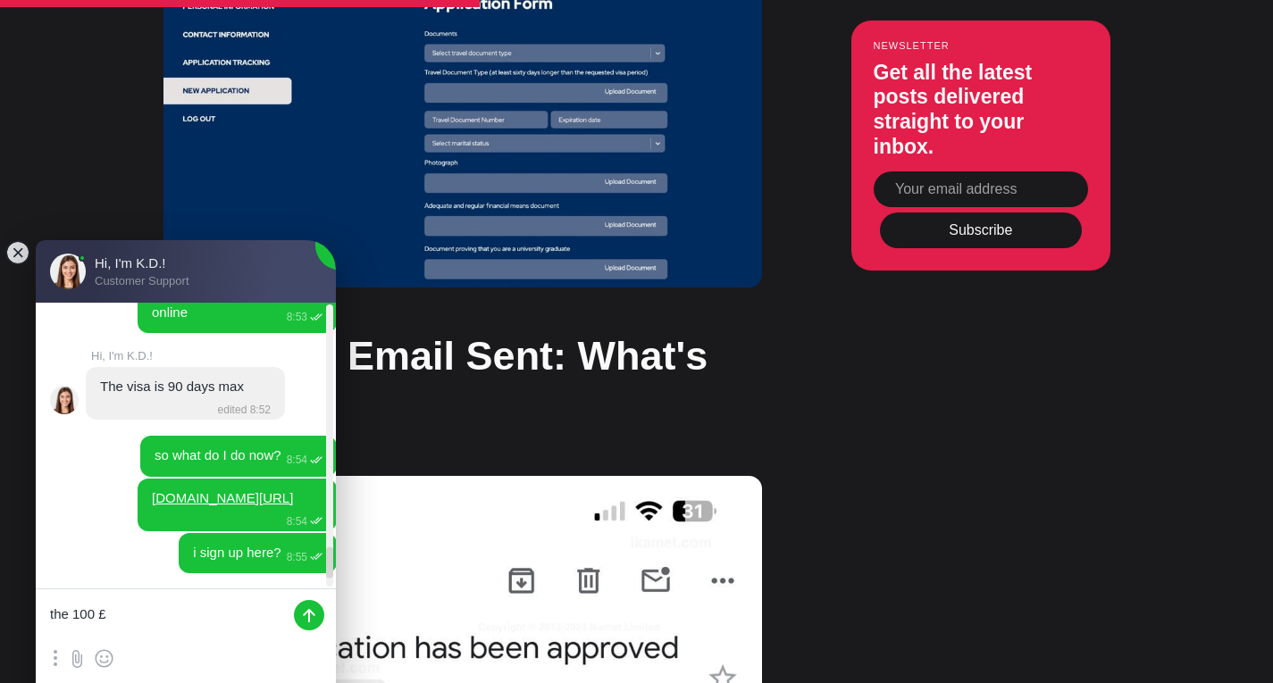
scroll to position [2365, 0]
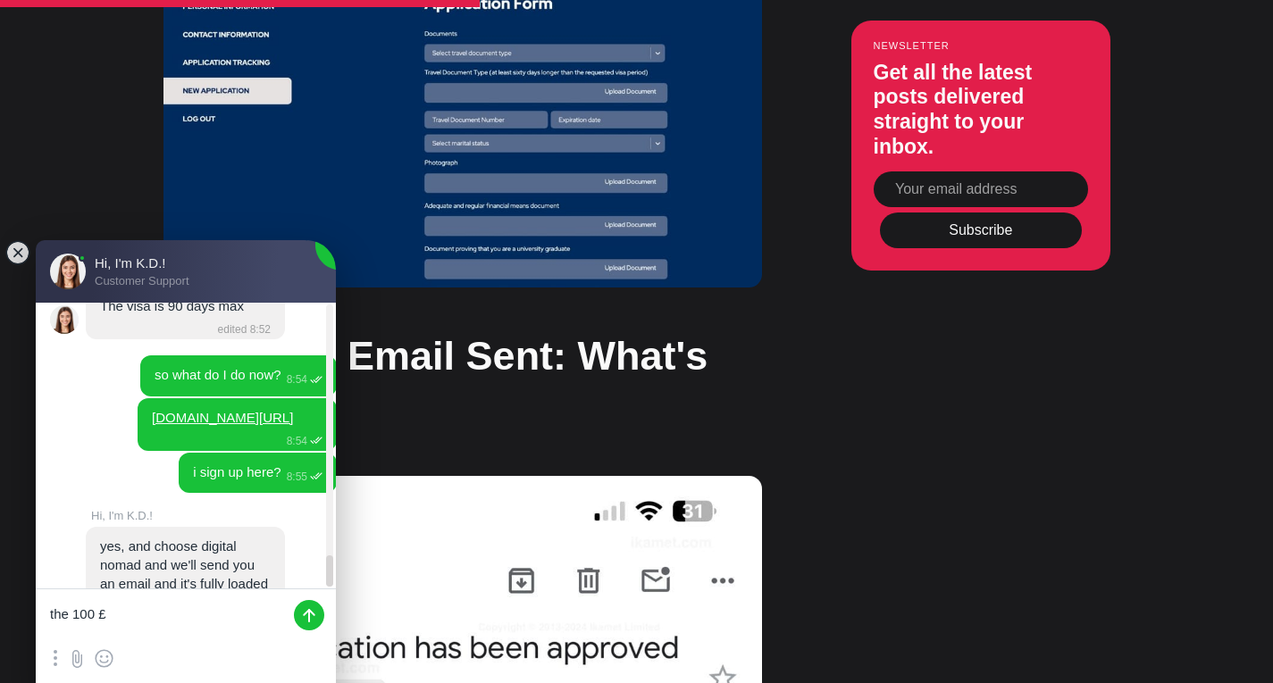
click at [96, 616] on textarea "the 100 £" at bounding box center [186, 616] width 300 height 54
click at [118, 619] on textarea "the 150 £" at bounding box center [186, 616] width 300 height 54
type textarea "the 150 £ plan right?"
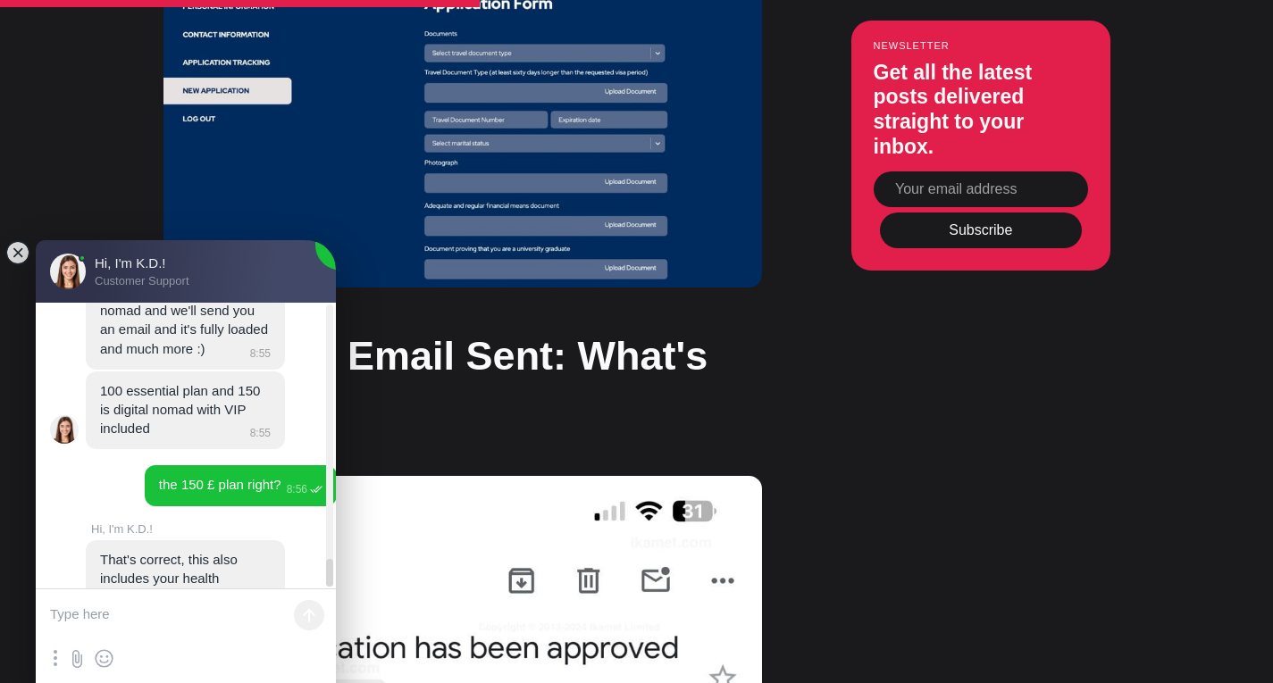
scroll to position [2628, 0]
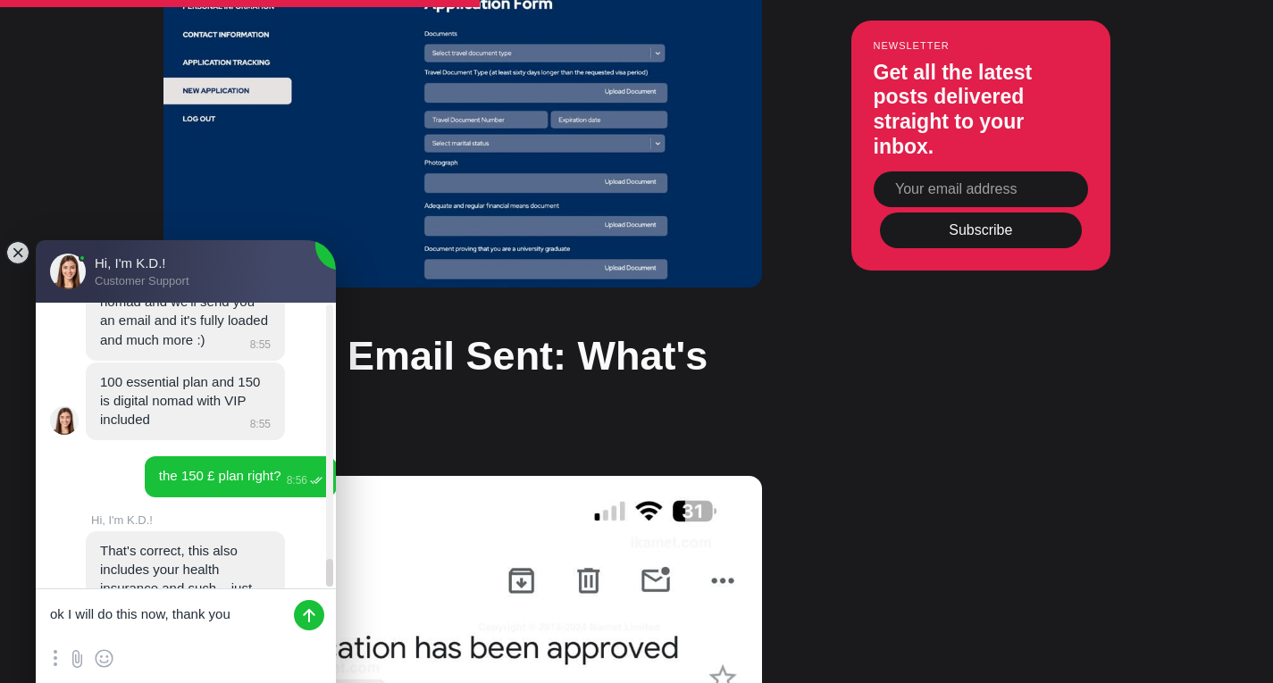
type textarea "ok I will do this now, thank you"
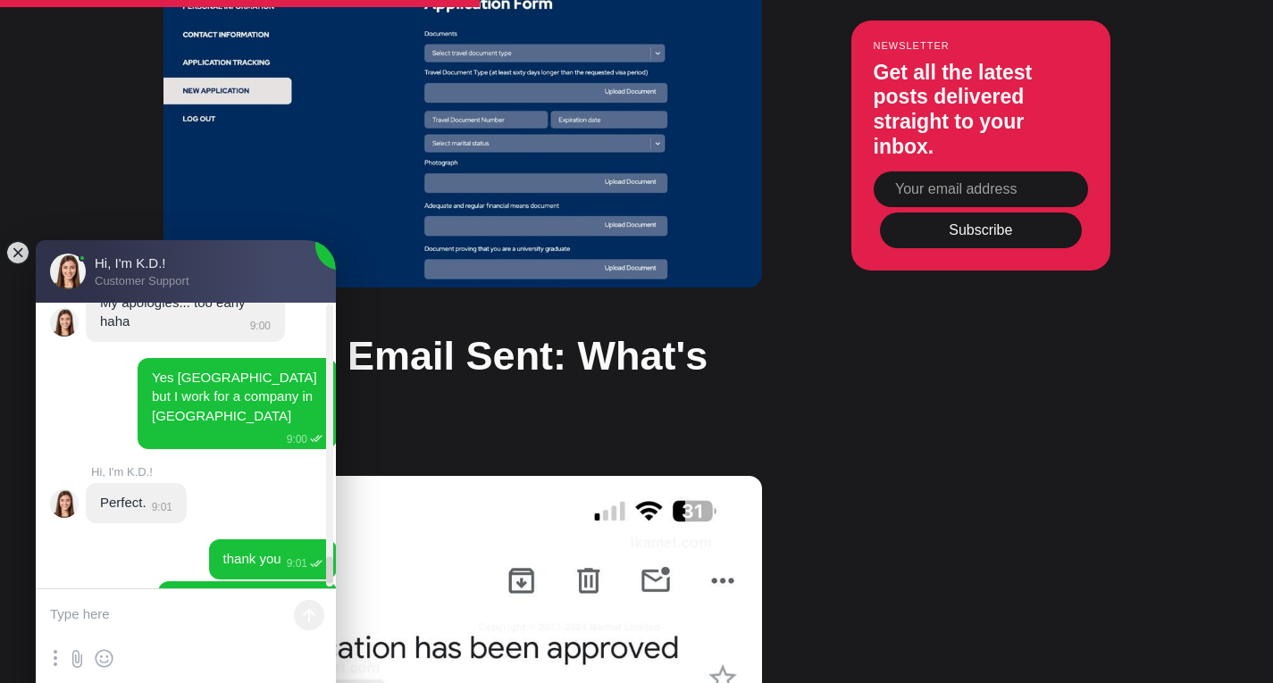
scroll to position [3926, 0]
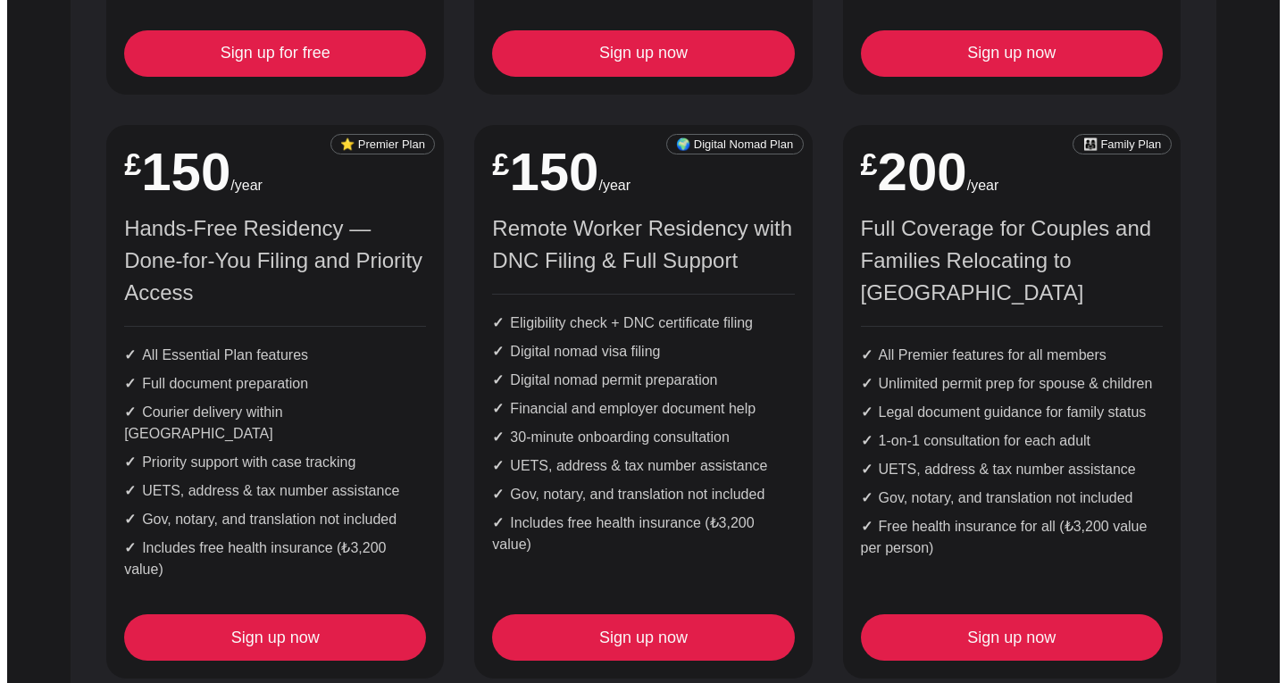
scroll to position [831, 0]
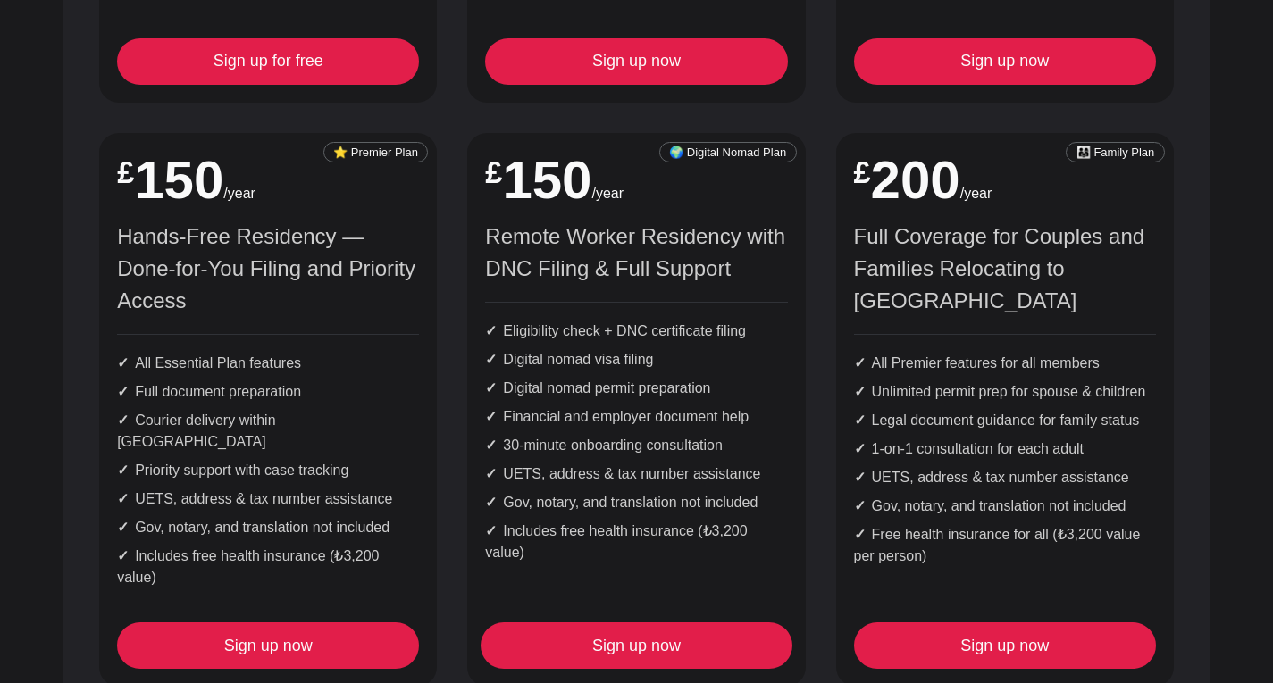
click at [651, 622] on link "Sign up now" at bounding box center [636, 645] width 302 height 46
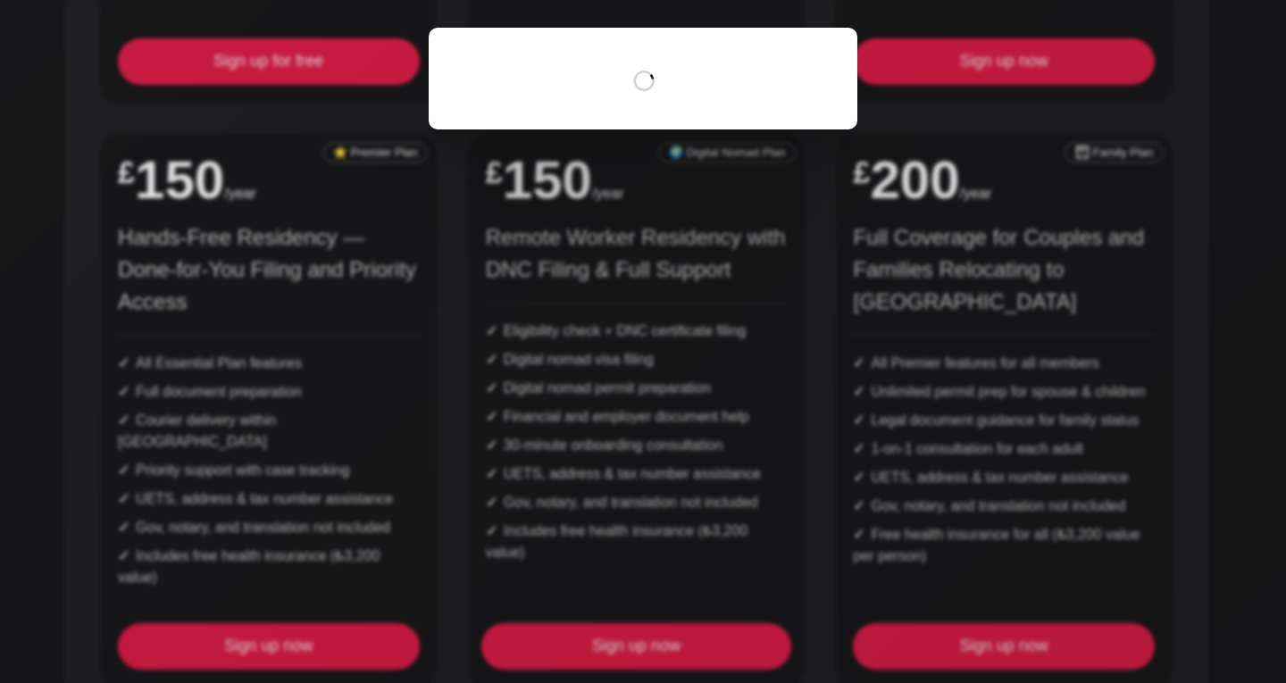
scroll to position [0, 0]
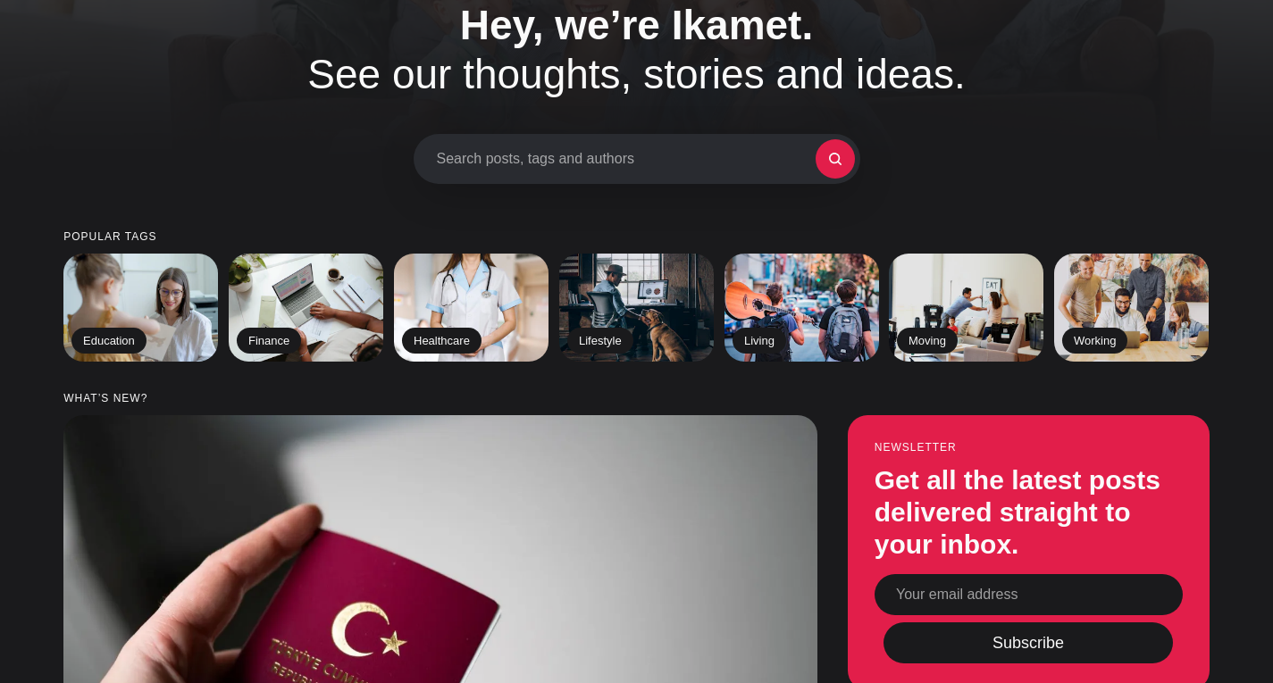
scroll to position [157, 0]
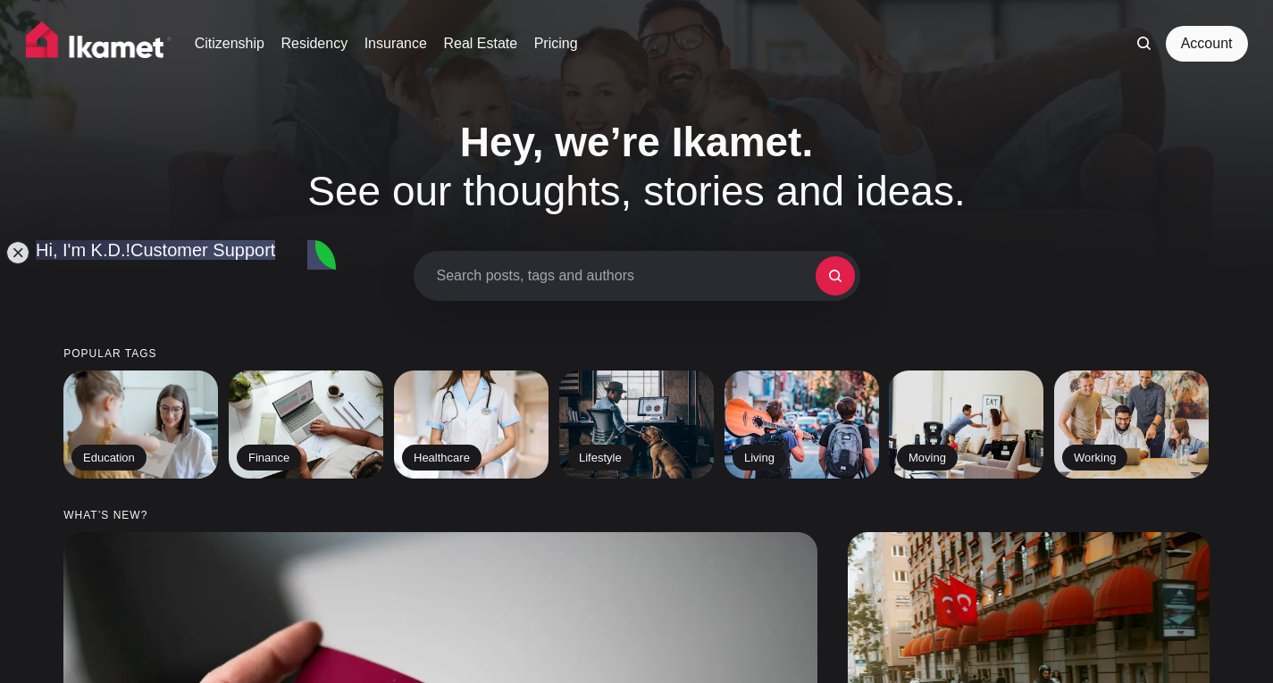
scroll to position [2778, 0]
type textarea "i hae signed up now"
type textarea "I am currently in [GEOGRAPHIC_DATA] until end of September, then I go back and …"
type textarea "I am Danish"
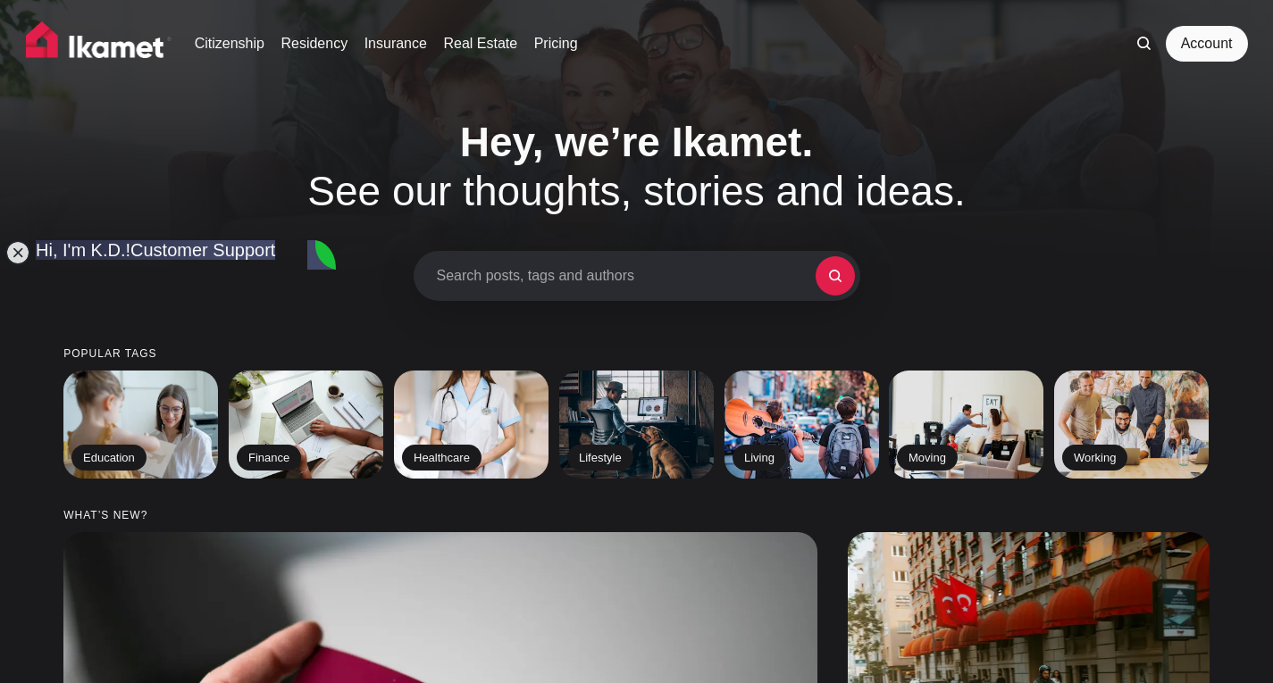
scroll to position [3494, 0]
type textarea "Yes [GEOGRAPHIC_DATA] but I work for a company in [GEOGRAPHIC_DATA]"
type textarea "thank you"
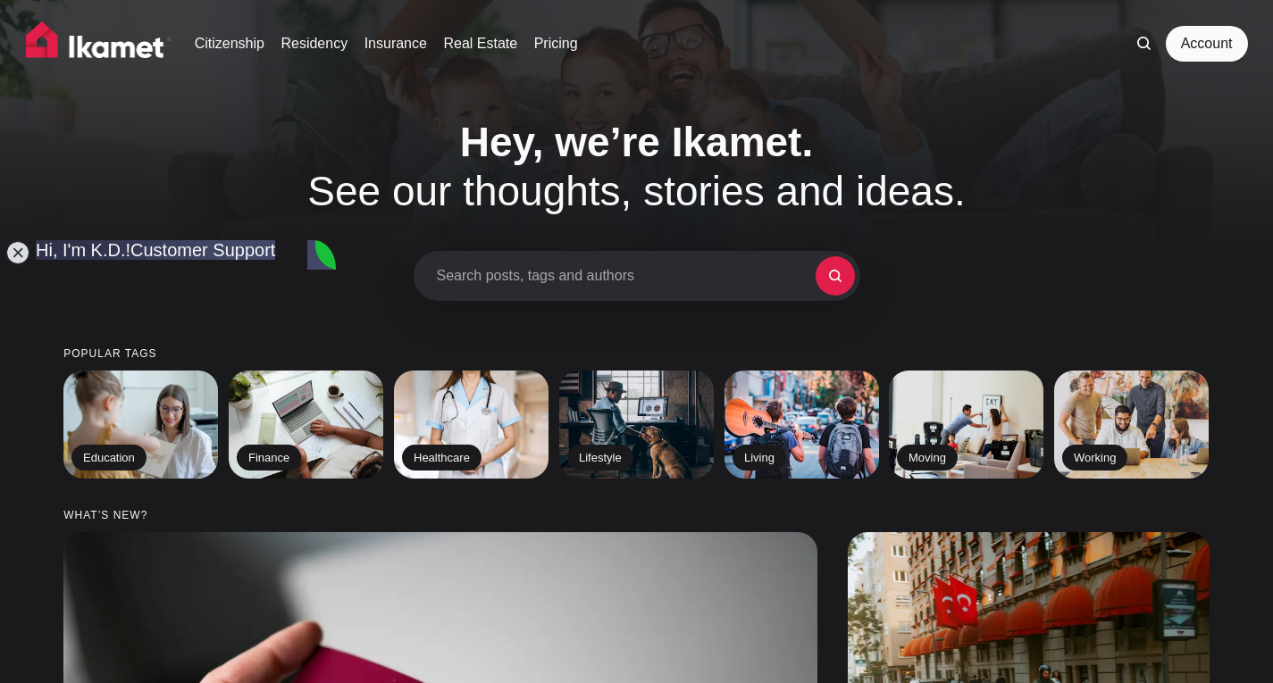
type textarea "we will be in touch"
